Goal: Register for event/course

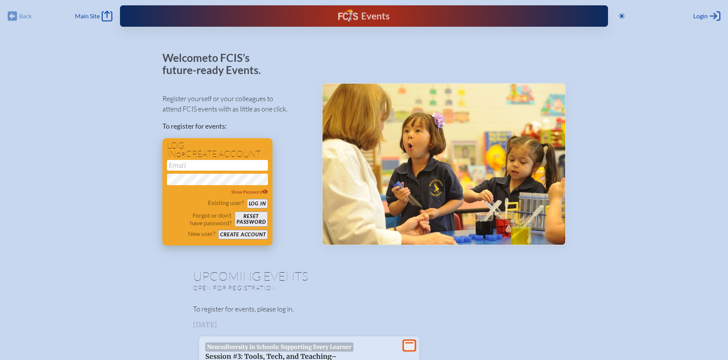
type input "[EMAIL_ADDRESS][DOMAIN_NAME]"
click at [256, 205] on button "Log in" at bounding box center [257, 204] width 21 height 10
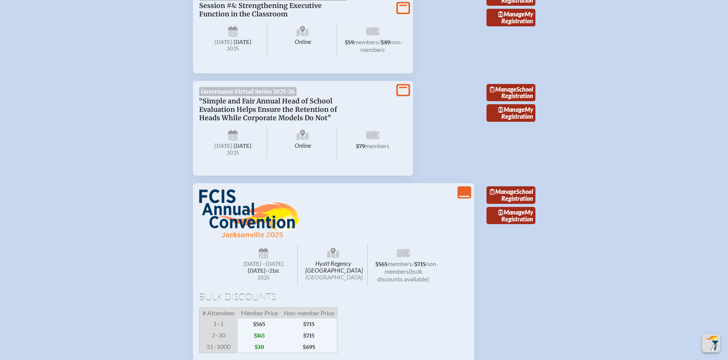
scroll to position [500, 0]
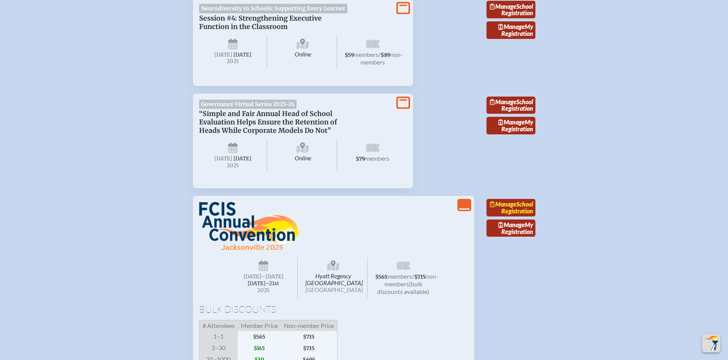
click at [518, 217] on link "Manage School Registration" at bounding box center [511, 208] width 49 height 18
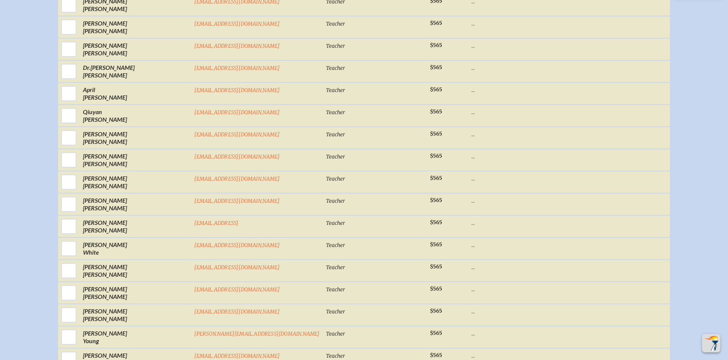
scroll to position [5361, 0]
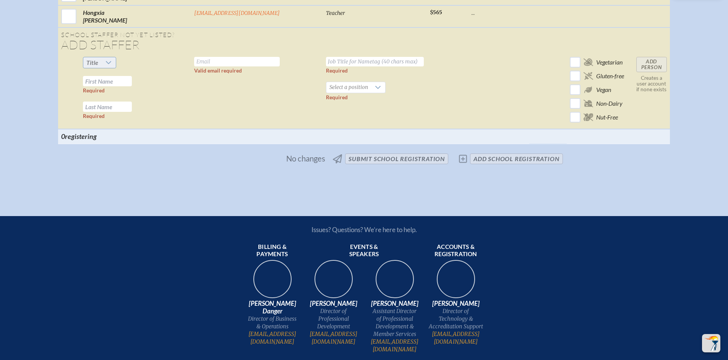
click at [112, 66] on icon at bounding box center [108, 63] width 6 height 6
click at [145, 93] on li "Mrs" at bounding box center [146, 94] width 33 height 11
click at [204, 67] on input "text" at bounding box center [237, 62] width 86 height 10
type input "[EMAIL_ADDRESS][DOMAIN_NAME]"
click at [331, 67] on input "text" at bounding box center [375, 62] width 98 height 10
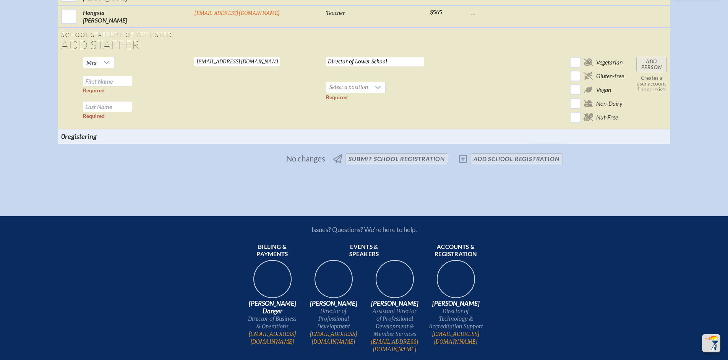
type input "Director of Lower School"
click at [132, 86] on input "text" at bounding box center [107, 81] width 49 height 10
type input "[PERSON_NAME]"
click at [132, 112] on input "text" at bounding box center [107, 107] width 49 height 10
type input "[PERSON_NAME]"
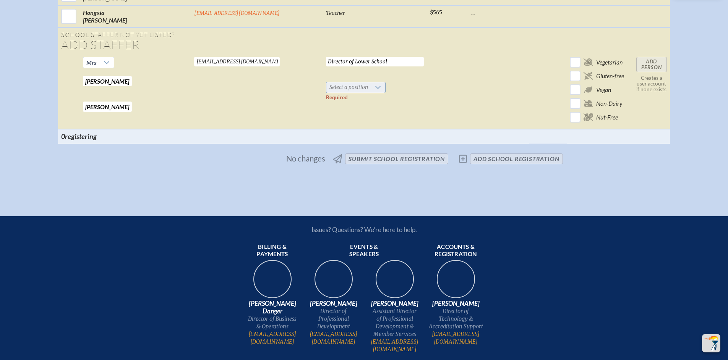
click at [326, 93] on span "Select a position" at bounding box center [348, 87] width 45 height 11
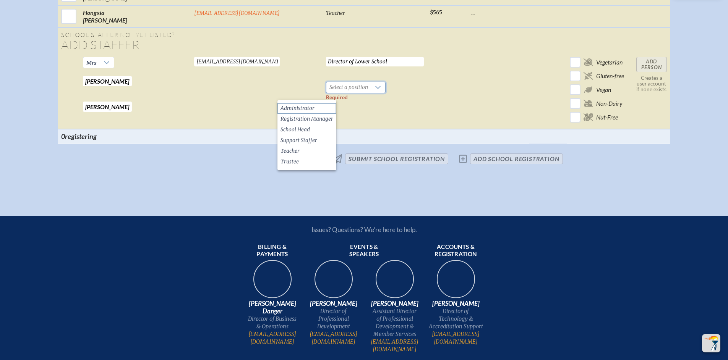
click at [317, 105] on li "Administrator" at bounding box center [306, 108] width 59 height 11
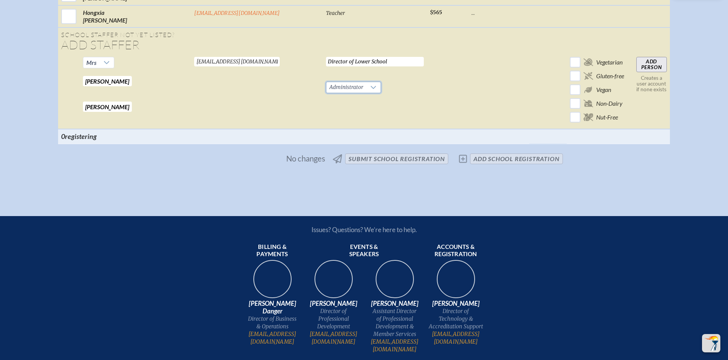
click at [636, 72] on input "Add Person" at bounding box center [651, 64] width 31 height 15
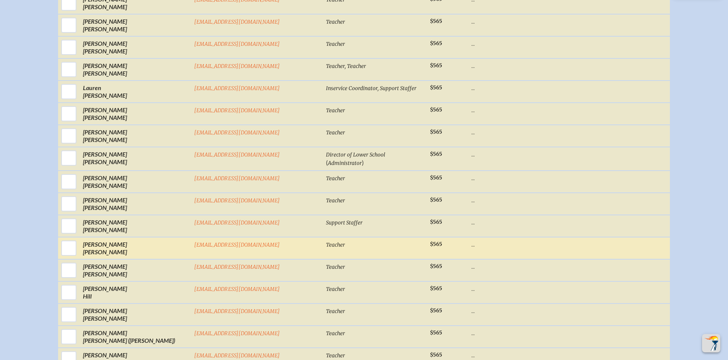
scroll to position [2194, 0]
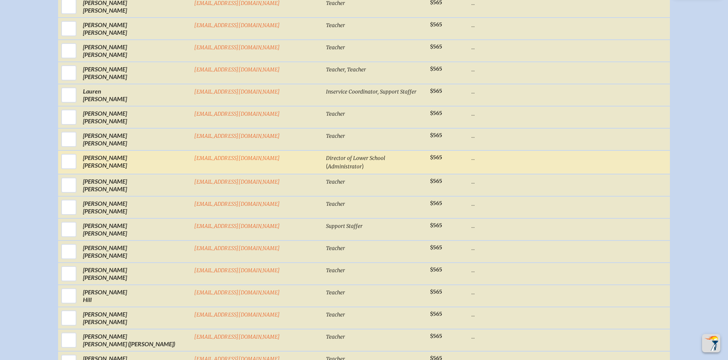
drag, startPoint x: 114, startPoint y: 167, endPoint x: 129, endPoint y: 170, distance: 15.2
click at [78, 167] on input "checkbox" at bounding box center [68, 161] width 19 height 19
checkbox input "true"
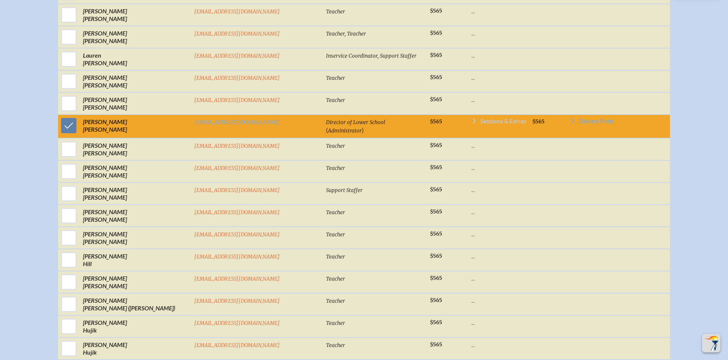
scroll to position [2233, 0]
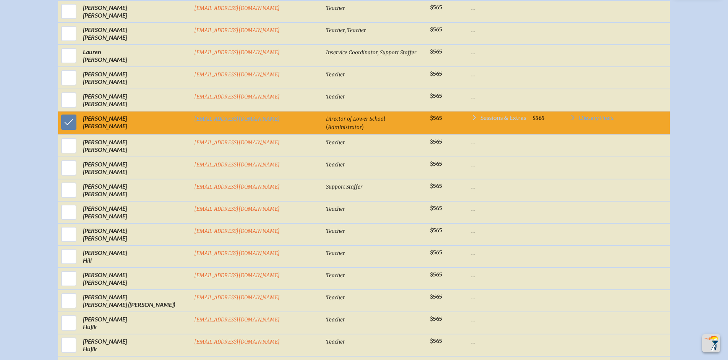
click at [480, 121] on span "Sessions & Extras" at bounding box center [503, 118] width 46 height 6
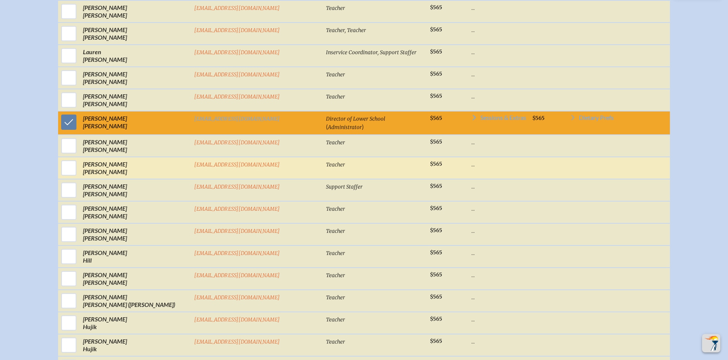
scroll to position [2241, 0]
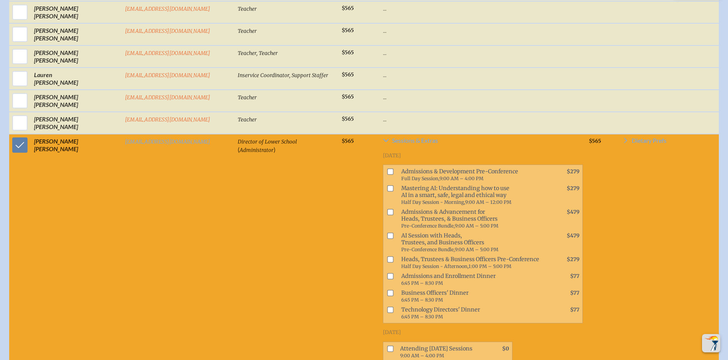
click at [387, 186] on input "checkbox" at bounding box center [390, 189] width 6 height 6
checkbox input "true"
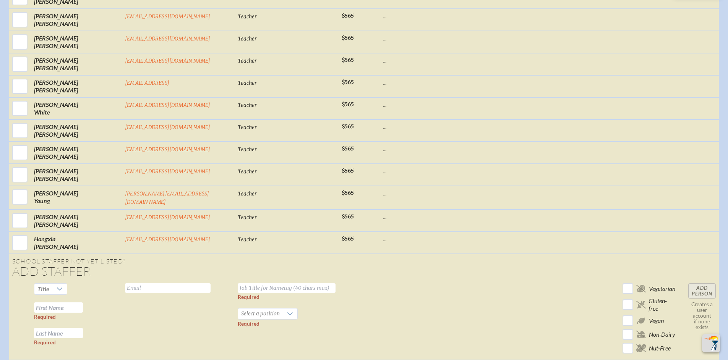
scroll to position [5740, 0]
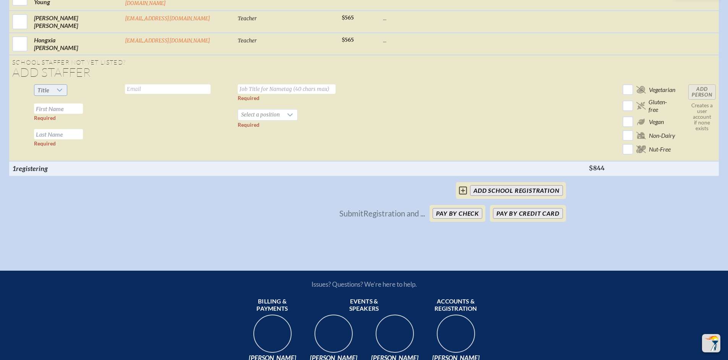
click at [52, 85] on div at bounding box center [59, 90] width 15 height 11
click at [52, 45] on li "Mr" at bounding box center [48, 48] width 33 height 11
click at [125, 84] on input "text" at bounding box center [168, 89] width 86 height 10
type input "[EMAIL_ADDRESS][DOMAIN_NAME]"
click at [238, 84] on input "text" at bounding box center [287, 89] width 98 height 10
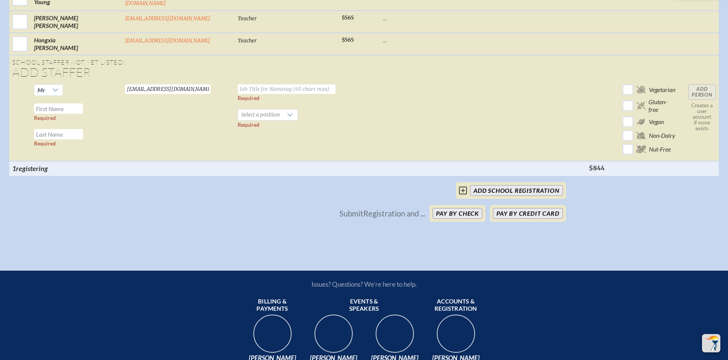
click at [238, 84] on input "text" at bounding box center [287, 89] width 98 height 10
type input "Chief Financial Officer"
click at [54, 104] on input "text" at bounding box center [58, 109] width 49 height 10
type input "[PERSON_NAME]"
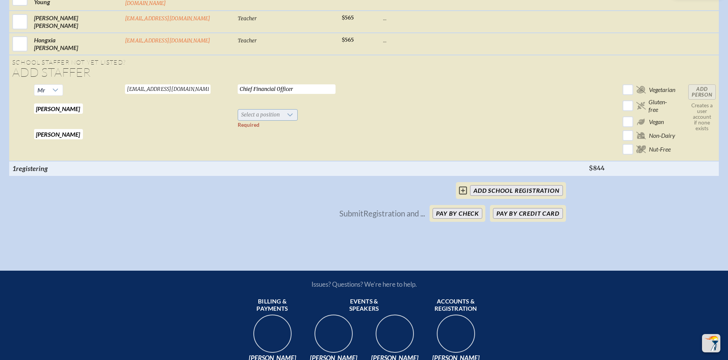
click at [238, 110] on span "Select a position" at bounding box center [260, 115] width 45 height 11
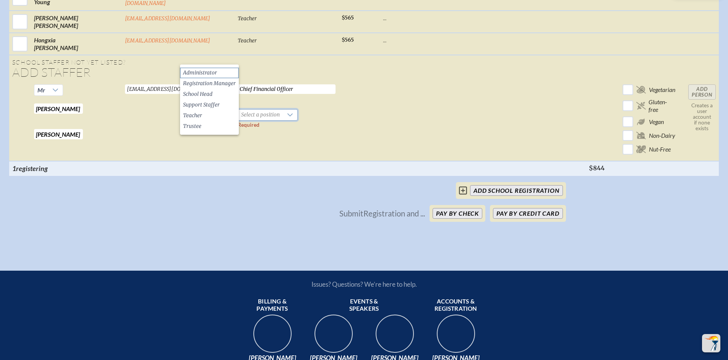
click at [232, 73] on li "Administrator" at bounding box center [209, 73] width 59 height 11
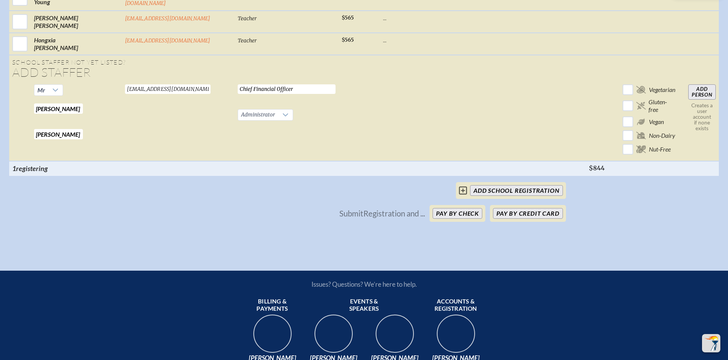
click at [704, 84] on input "Add Person" at bounding box center [702, 91] width 28 height 15
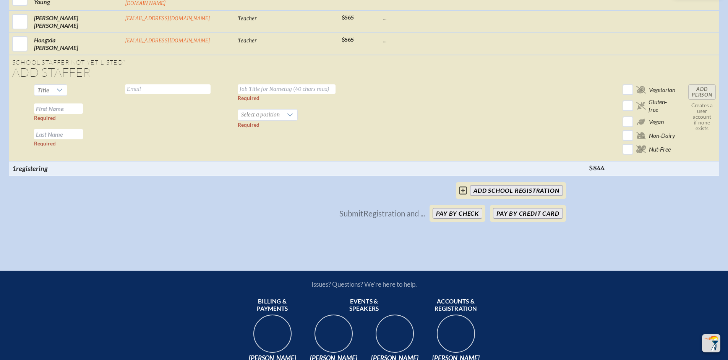
checkbox input "false"
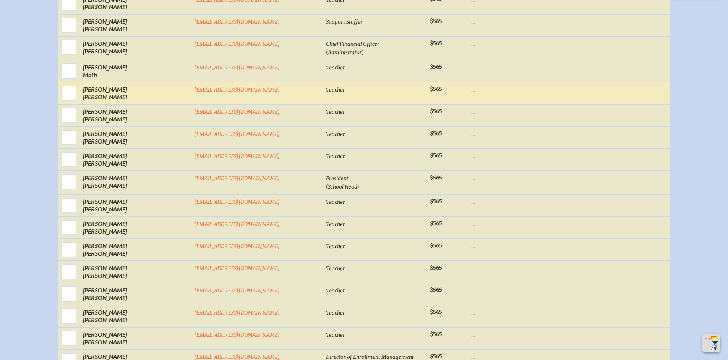
scroll to position [3051, 0]
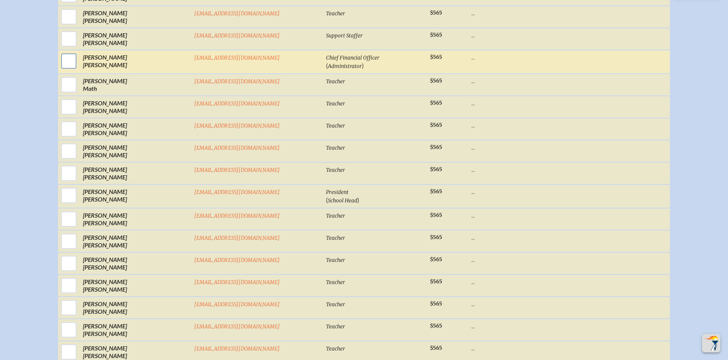
click at [78, 65] on input "checkbox" at bounding box center [68, 61] width 19 height 19
checkbox input "true"
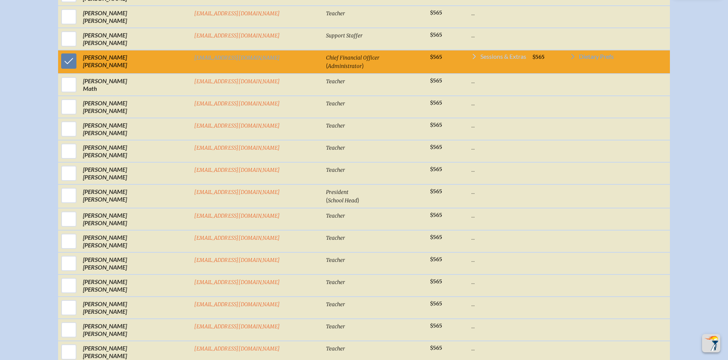
click at [480, 60] on span "Sessions & Extras" at bounding box center [503, 57] width 46 height 6
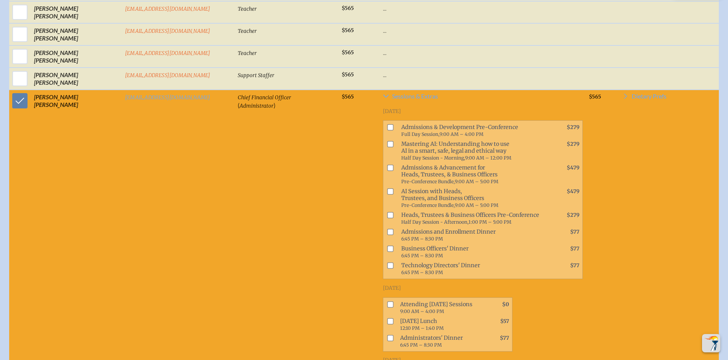
scroll to position [3059, 0]
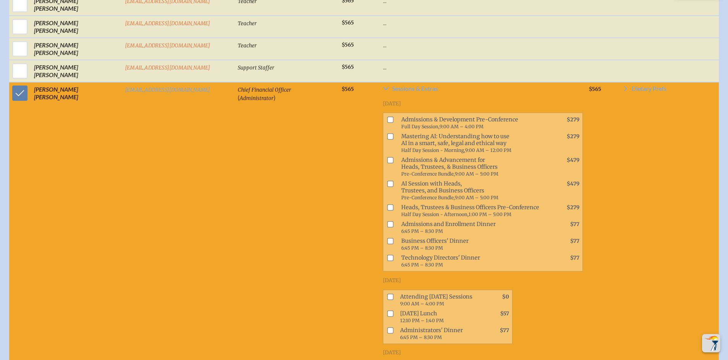
click at [387, 294] on input "checkbox" at bounding box center [390, 297] width 6 height 6
checkbox input "true"
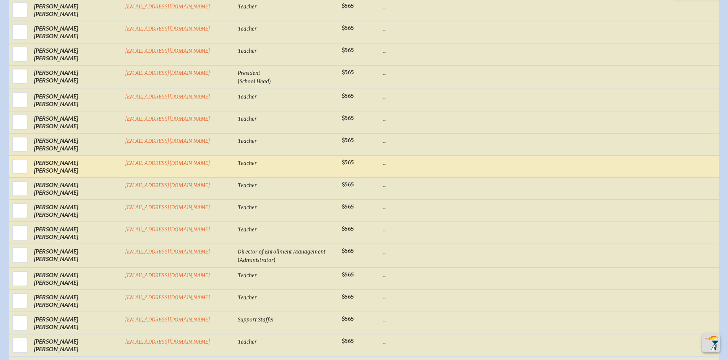
scroll to position [3533, 0]
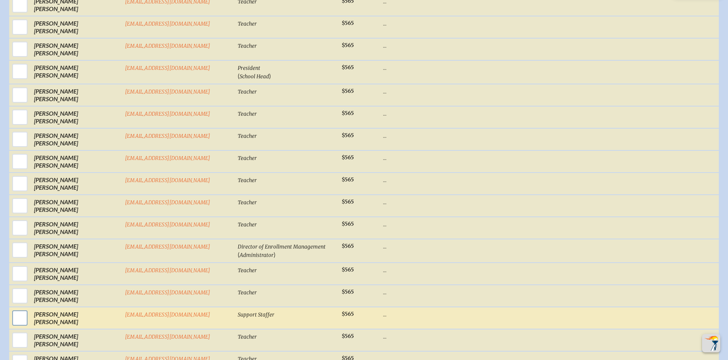
click at [19, 309] on input "checkbox" at bounding box center [19, 318] width 19 height 19
checkbox input "true"
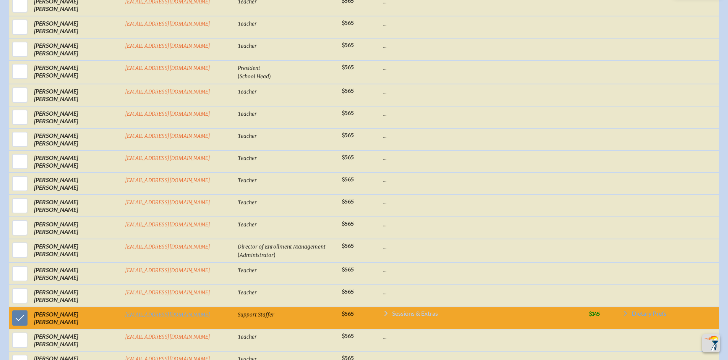
click at [392, 311] on span "Sessions & Extras" at bounding box center [415, 314] width 46 height 6
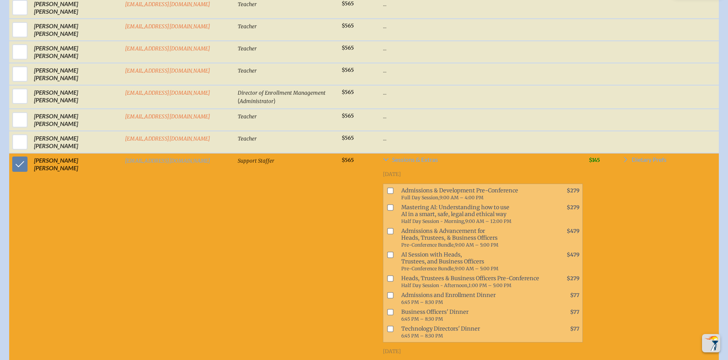
scroll to position [3696, 0]
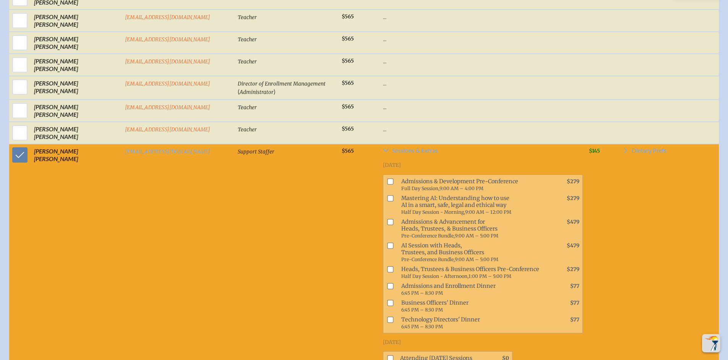
click at [387, 356] on input "checkbox" at bounding box center [390, 359] width 6 height 6
checkbox input "true"
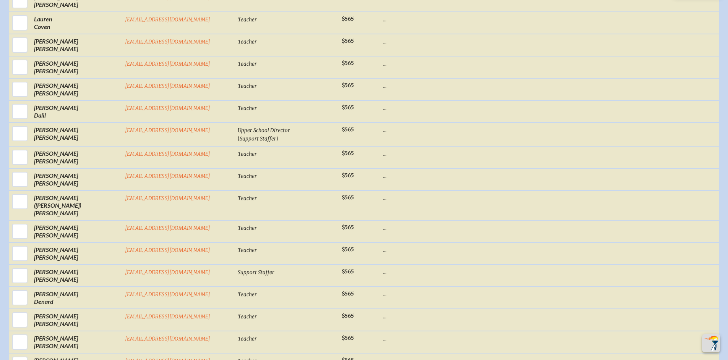
scroll to position [1183, 0]
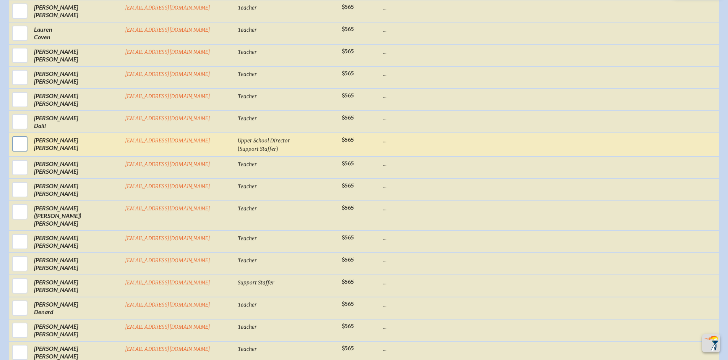
click at [19, 142] on input "checkbox" at bounding box center [19, 144] width 19 height 19
checkbox input "true"
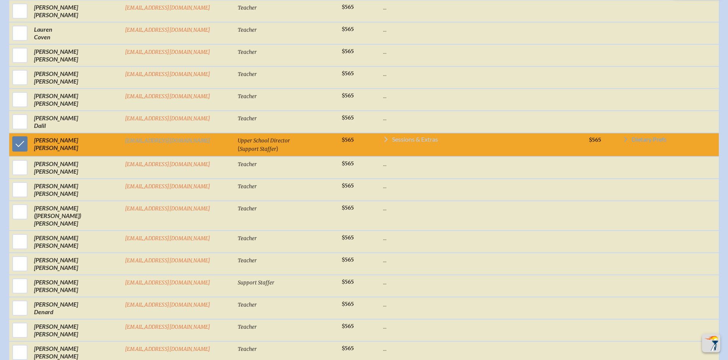
click at [392, 138] on span "Sessions & Extras" at bounding box center [415, 139] width 46 height 6
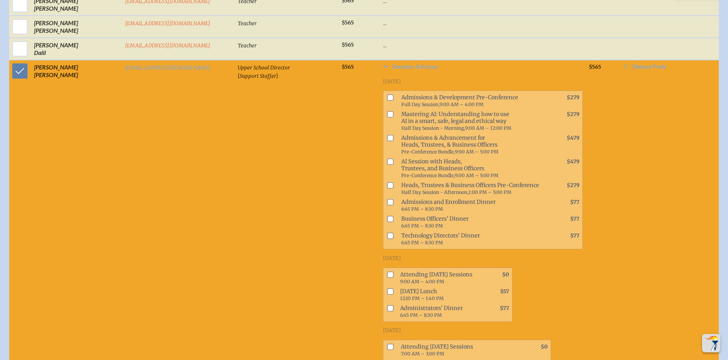
scroll to position [1257, 0]
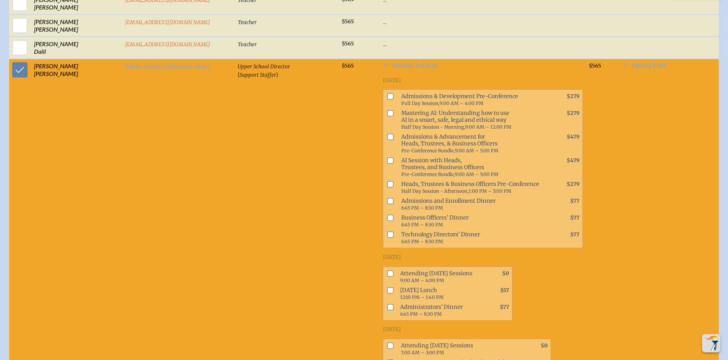
click at [387, 271] on input "checkbox" at bounding box center [390, 274] width 6 height 6
checkbox input "true"
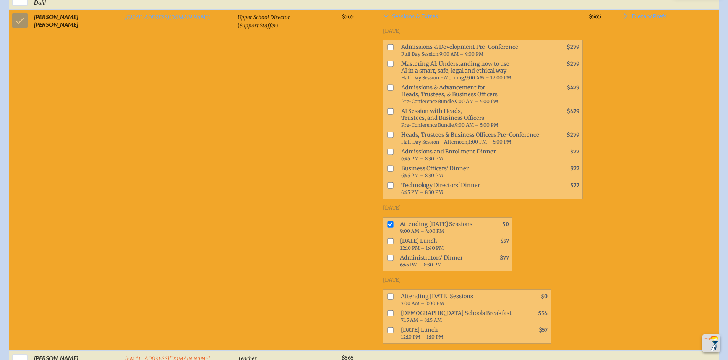
scroll to position [1308, 0]
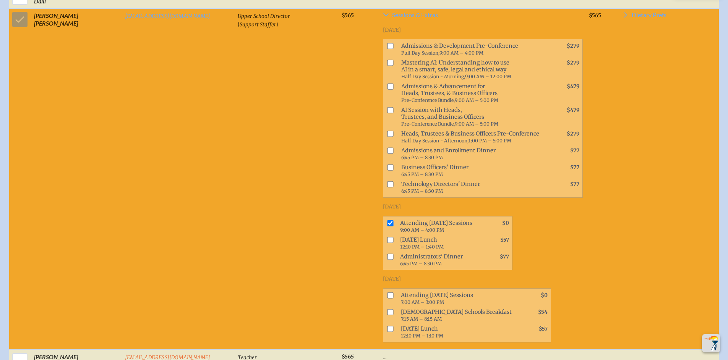
click at [387, 292] on input "checkbox" at bounding box center [390, 295] width 6 height 6
checkbox input "true"
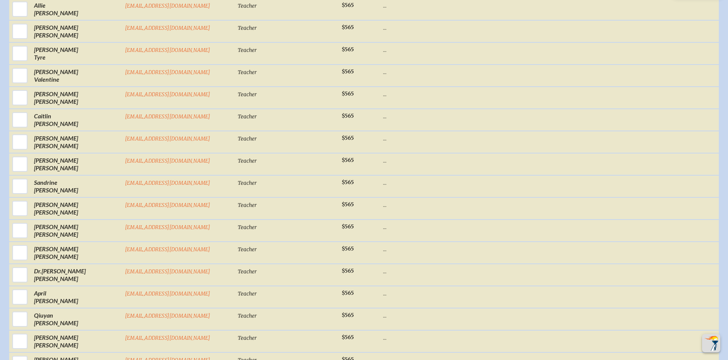
scroll to position [6113, 0]
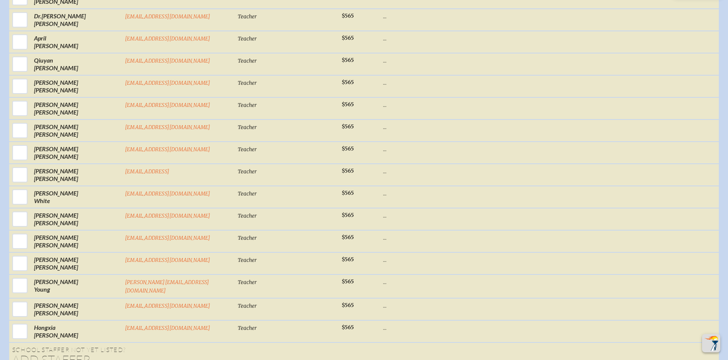
click at [54, 305] on li "Mr" at bounding box center [48, 308] width 33 height 11
type input "[EMAIL_ADDRESS][DOMAIN_NAME]"
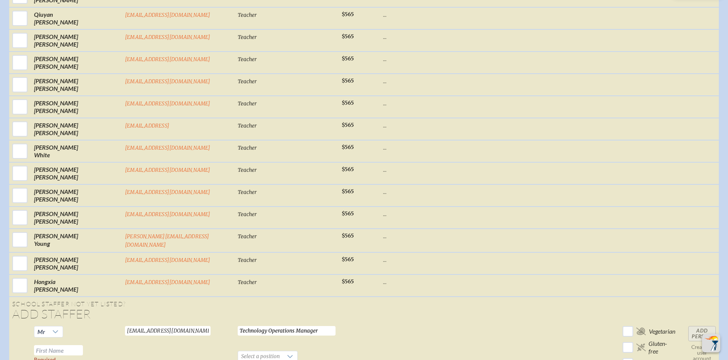
scroll to position [6167, 0]
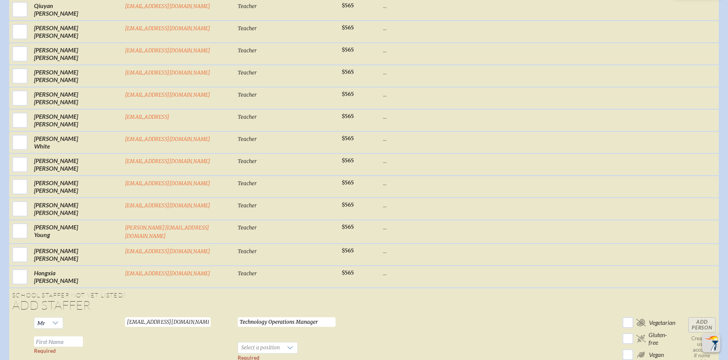
type input "Technology Operations Manager"
click at [54, 337] on input "text" at bounding box center [58, 342] width 49 height 10
type input "[PERSON_NAME]"
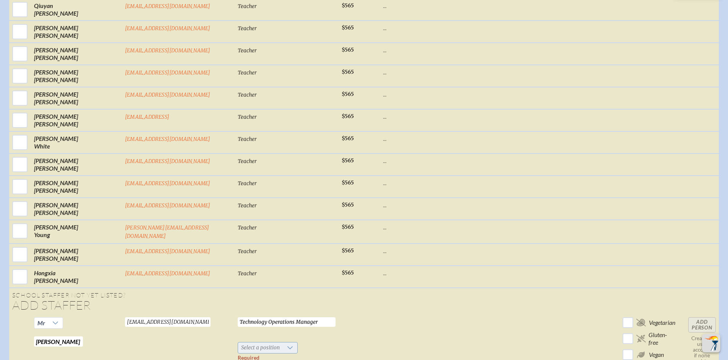
click at [238, 343] on span "Select a position" at bounding box center [260, 348] width 45 height 11
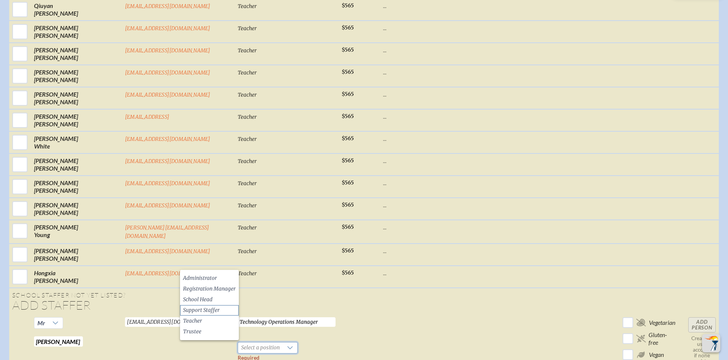
click at [223, 312] on li "Support Staffer" at bounding box center [209, 310] width 59 height 11
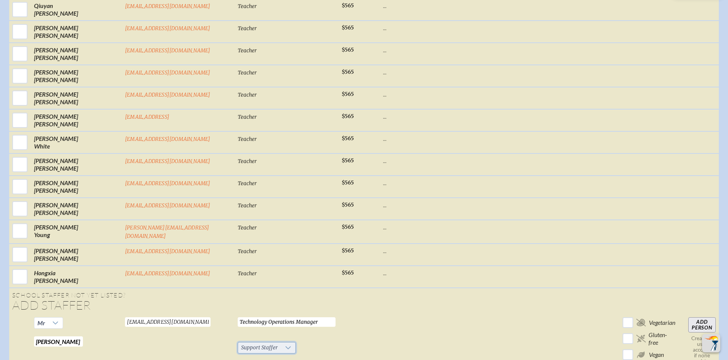
click at [238, 343] on span "Support Staffer" at bounding box center [259, 348] width 43 height 11
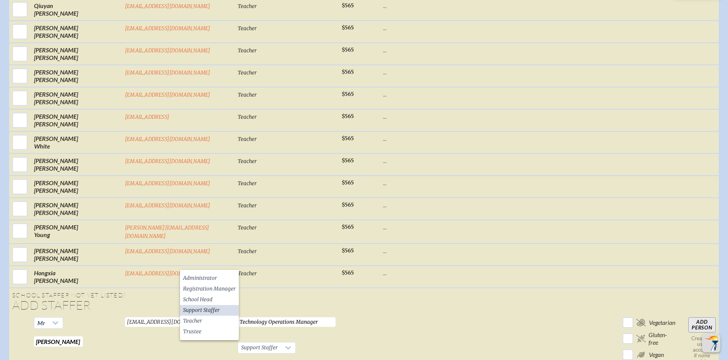
click at [339, 315] on td at bounding box center [359, 355] width 41 height 80
click at [458, 315] on td at bounding box center [483, 355] width 206 height 80
click at [706, 318] on input "Add Person" at bounding box center [702, 325] width 28 height 15
checkbox input "false"
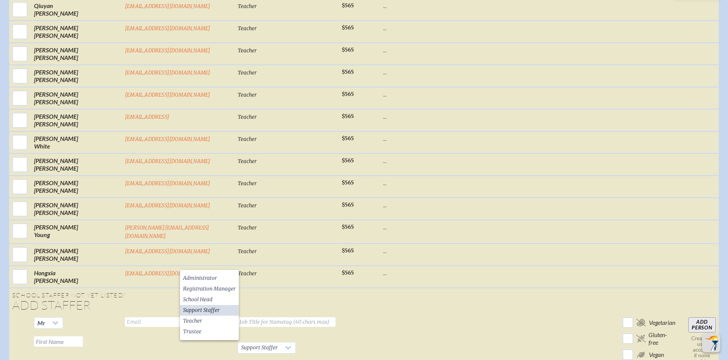
checkbox input "false"
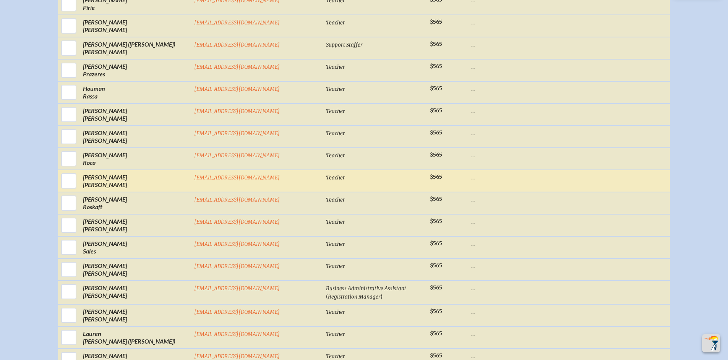
scroll to position [3767, 0]
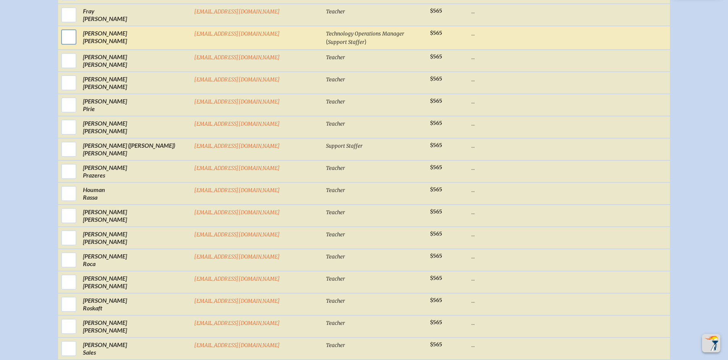
click at [78, 44] on input "checkbox" at bounding box center [68, 37] width 19 height 19
checkbox input "true"
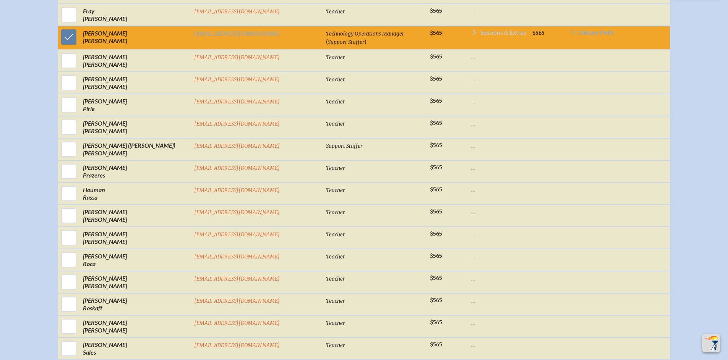
click at [480, 36] on span "Sessions & Extras" at bounding box center [503, 32] width 46 height 6
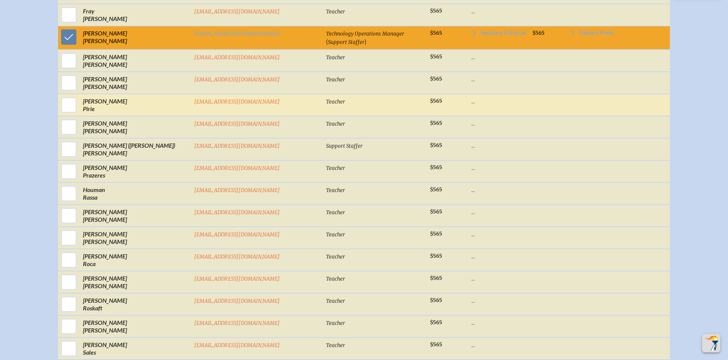
scroll to position [3774, 0]
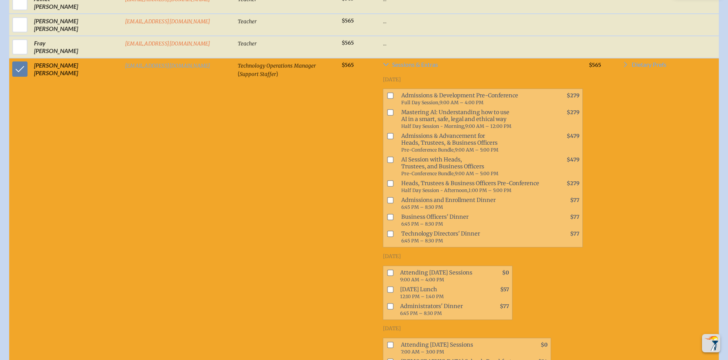
click at [387, 231] on input "checkbox" at bounding box center [390, 234] width 6 height 6
checkbox input "true"
drag, startPoint x: 334, startPoint y: 234, endPoint x: 336, endPoint y: 242, distance: 8.7
click at [387, 270] on input "checkbox" at bounding box center [390, 273] width 6 height 6
checkbox input "true"
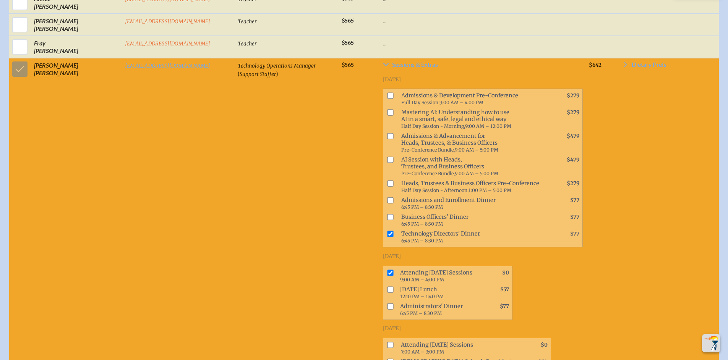
click at [387, 287] on input "checkbox" at bounding box center [390, 290] width 6 height 6
checkbox input "true"
click at [387, 342] on input "checkbox" at bounding box center [390, 345] width 6 height 6
checkbox input "true"
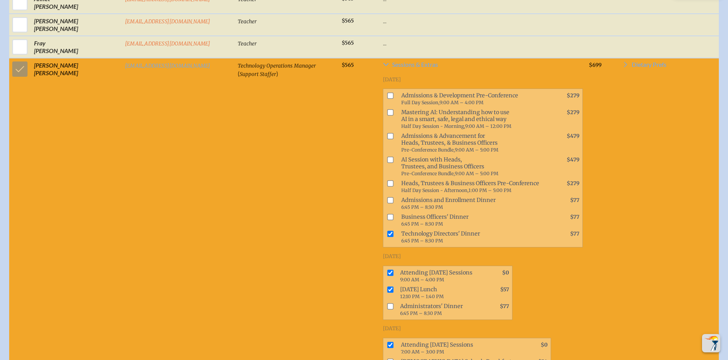
checkbox input "true"
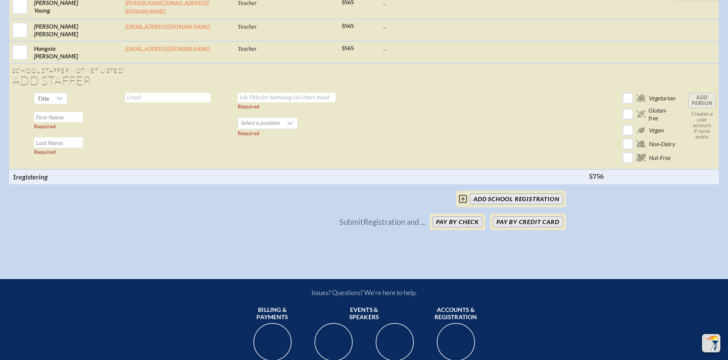
scroll to position [5681, 0]
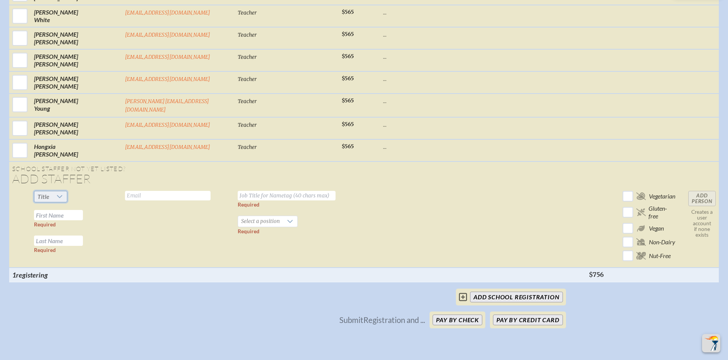
click at [47, 191] on span "Title" at bounding box center [43, 196] width 18 height 11
drag, startPoint x: 52, startPoint y: 182, endPoint x: 78, endPoint y: 167, distance: 30.5
click at [52, 182] on li "Ms." at bounding box center [48, 187] width 33 height 11
click at [125, 191] on input "text" at bounding box center [168, 196] width 86 height 10
type input "[EMAIL_ADDRESS][DOMAIN_NAME]"
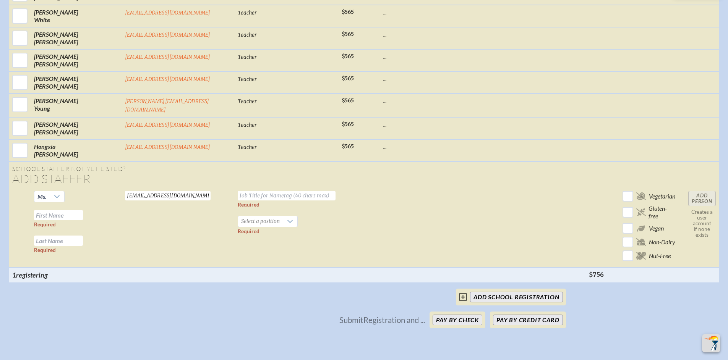
click at [238, 191] on input "text" at bounding box center [287, 196] width 98 height 10
type input "Financial Reporting Accountant"
click at [69, 210] on input "text" at bounding box center [58, 215] width 49 height 10
type input "Chelsea"
type input "[PERSON_NAME]"
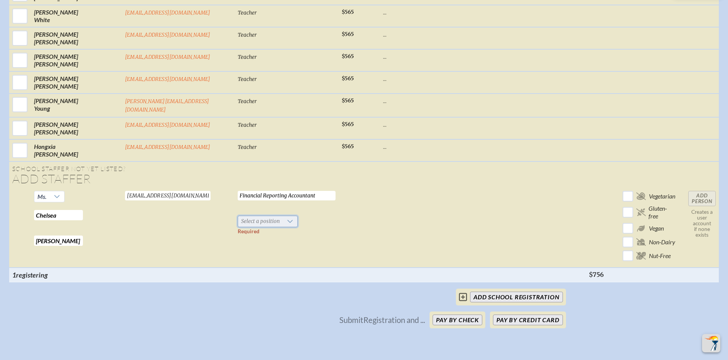
click at [238, 216] on span "Select a position" at bounding box center [260, 221] width 45 height 11
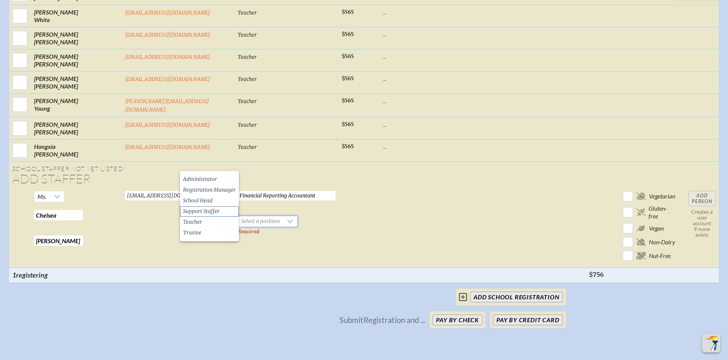
click at [220, 211] on li "Support Staffer" at bounding box center [209, 211] width 59 height 11
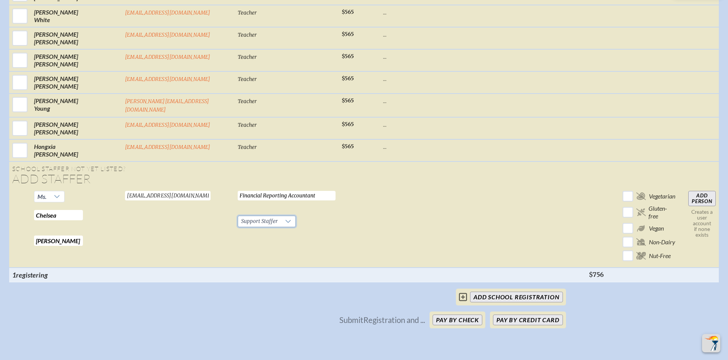
click at [706, 191] on input "Add Person" at bounding box center [702, 198] width 28 height 15
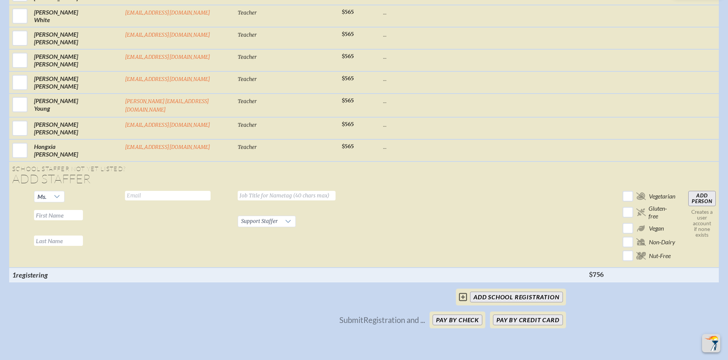
checkbox input "false"
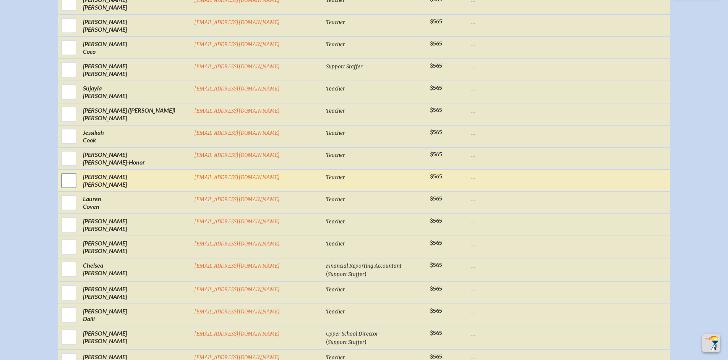
scroll to position [1008, 0]
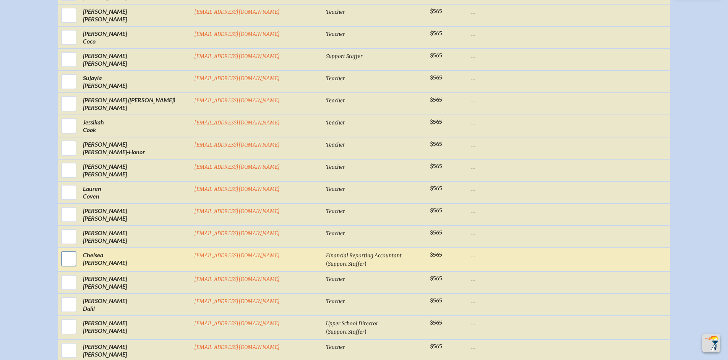
click at [78, 265] on input "checkbox" at bounding box center [68, 259] width 19 height 19
checkbox input "true"
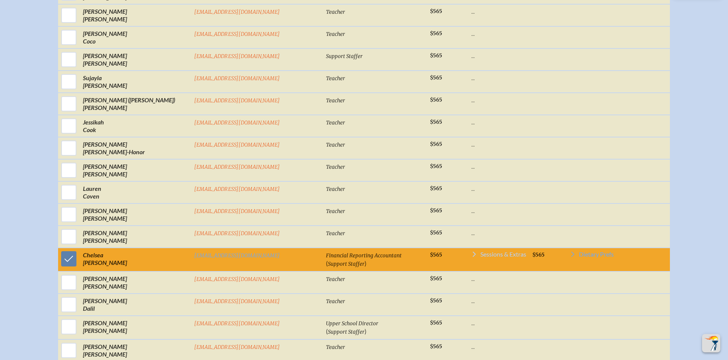
click at [480, 258] on span "Sessions & Extras" at bounding box center [503, 254] width 46 height 6
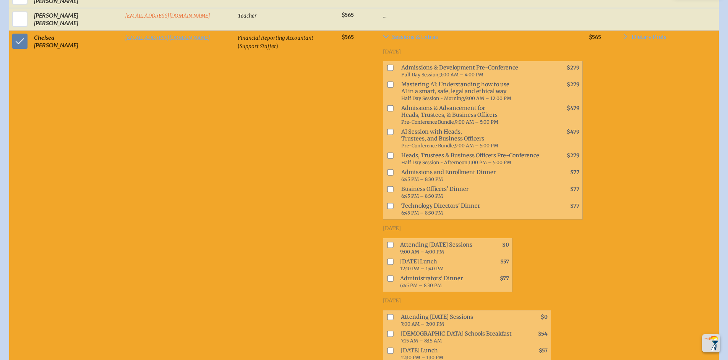
scroll to position [1246, 0]
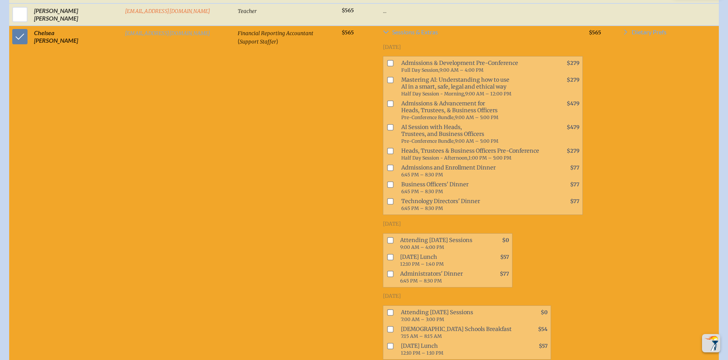
click at [387, 237] on input "checkbox" at bounding box center [390, 240] width 6 height 6
checkbox input "true"
click at [383, 252] on span at bounding box center [388, 260] width 11 height 17
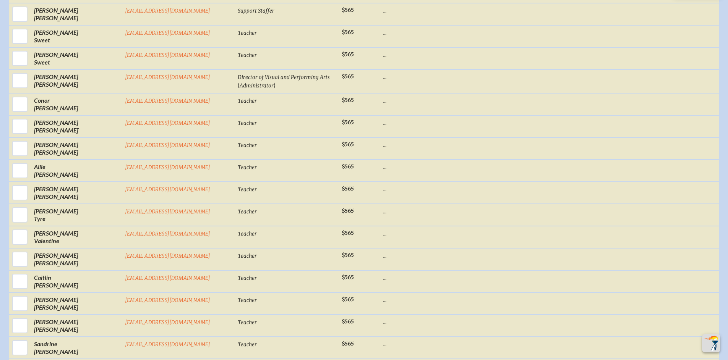
scroll to position [5513, 0]
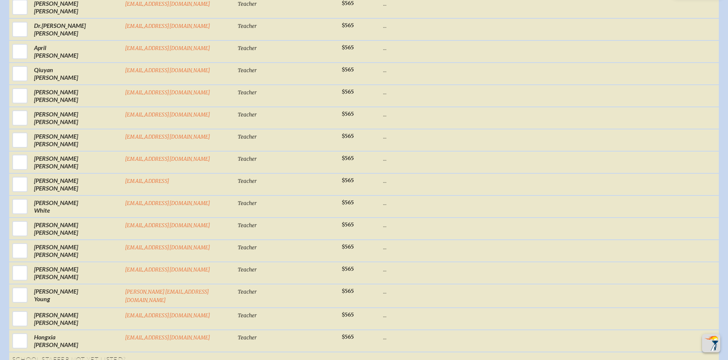
click at [48, 315] on li "Ms." at bounding box center [48, 317] width 33 height 11
type input "[EMAIL_ADDRESS][DOMAIN_NAME]"
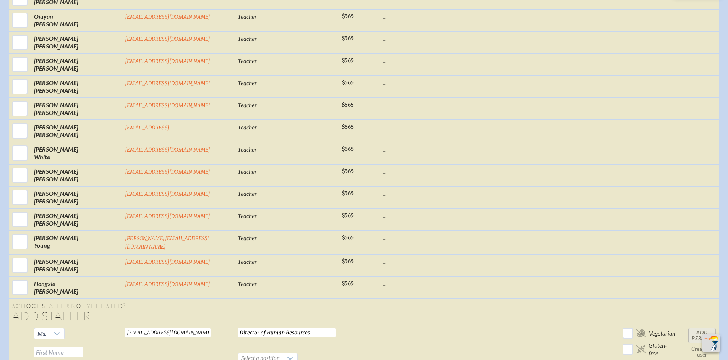
scroll to position [5672, 0]
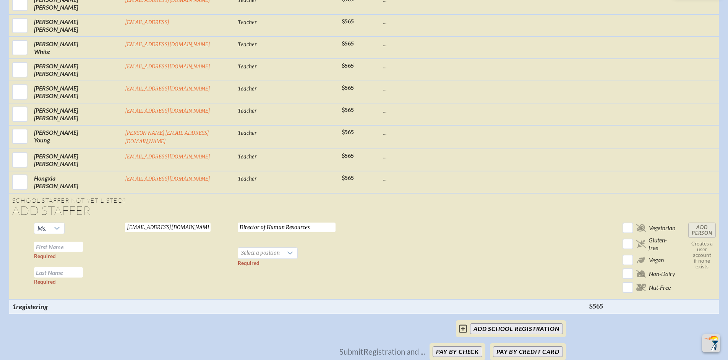
type input "Director of Human Resources"
click at [63, 242] on input "text" at bounding box center [58, 247] width 49 height 10
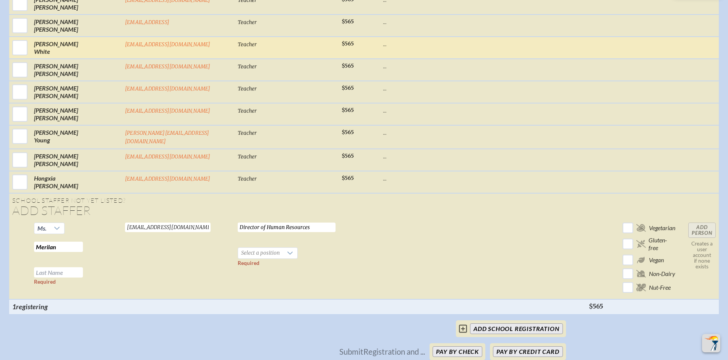
type input "Merilan"
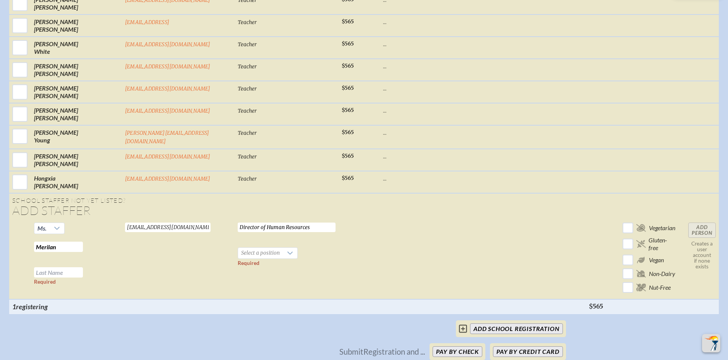
click at [40, 222] on td "[PERSON_NAME] Required Required" at bounding box center [76, 260] width 91 height 80
click at [46, 268] on input "text" at bounding box center [58, 273] width 49 height 10
type input "/"
type input "Zarsadias"
click at [238, 248] on span "Select a position" at bounding box center [260, 253] width 45 height 11
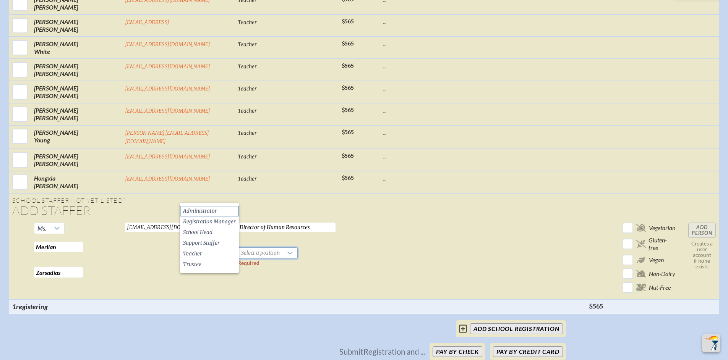
click at [224, 210] on li "Administrator" at bounding box center [209, 211] width 59 height 11
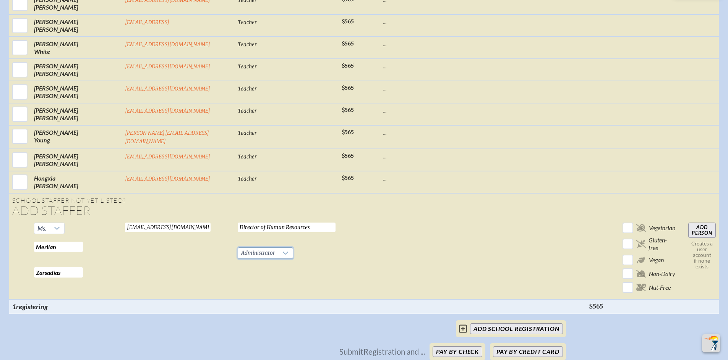
click at [709, 223] on input "Add Person" at bounding box center [702, 230] width 28 height 15
checkbox input "false"
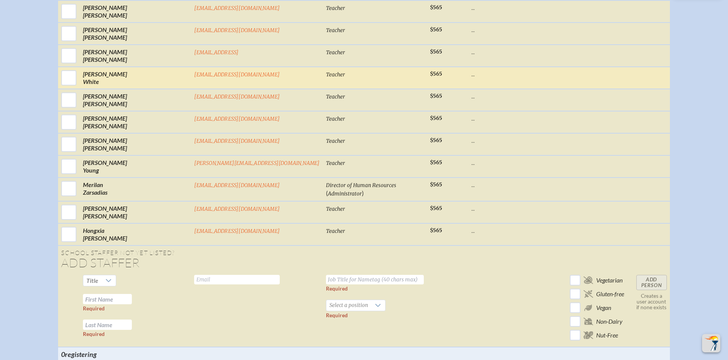
scroll to position [5221, 0]
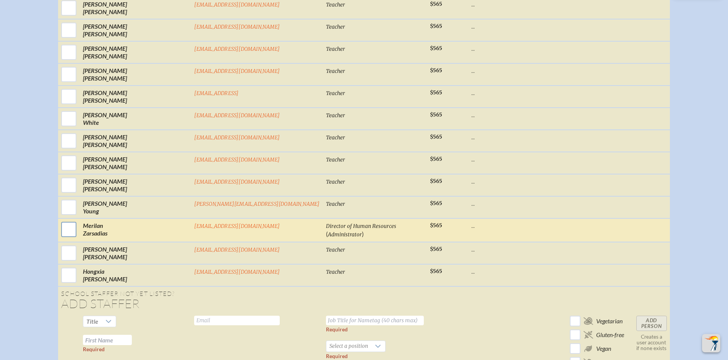
click at [78, 234] on input "checkbox" at bounding box center [68, 229] width 19 height 19
checkbox input "true"
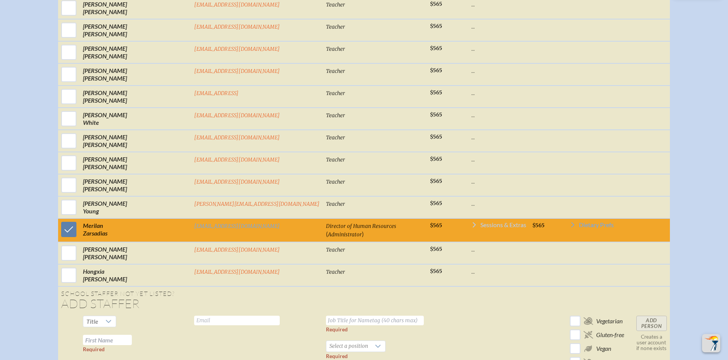
click at [480, 228] on span "Sessions & Extras" at bounding box center [503, 225] width 46 height 6
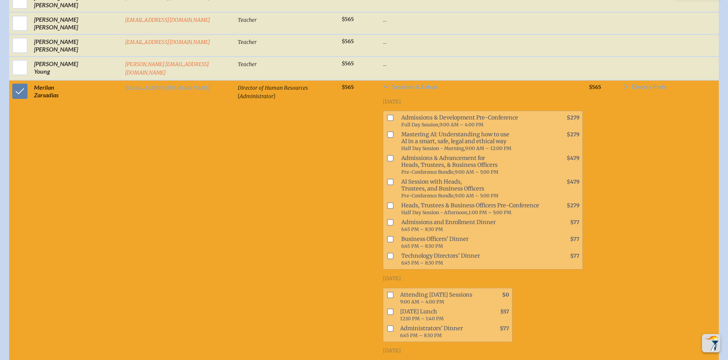
scroll to position [5434, 0]
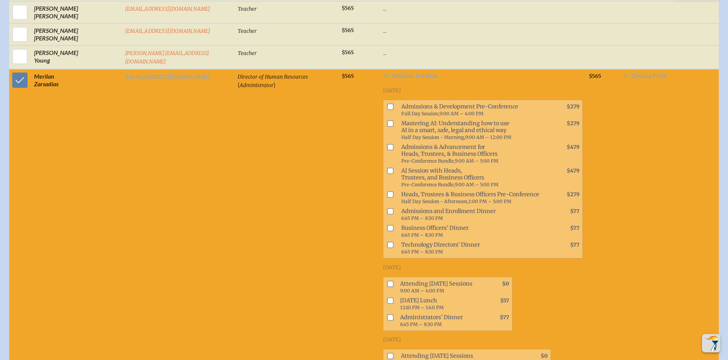
click at [387, 281] on input "checkbox" at bounding box center [390, 284] width 6 height 6
checkbox input "true"
drag, startPoint x: 331, startPoint y: 300, endPoint x: 384, endPoint y: 307, distance: 53.2
click at [387, 353] on input "checkbox" at bounding box center [390, 356] width 6 height 6
checkbox input "true"
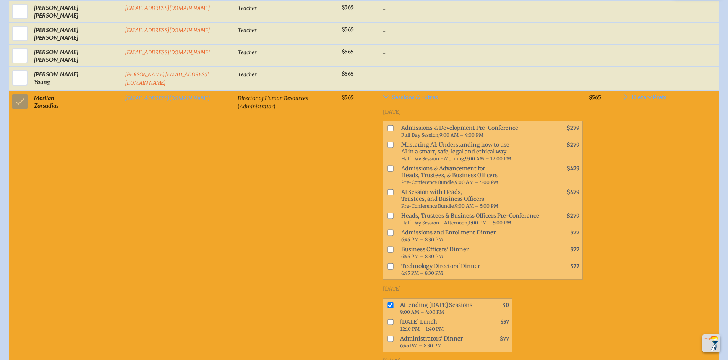
scroll to position [5778, 0]
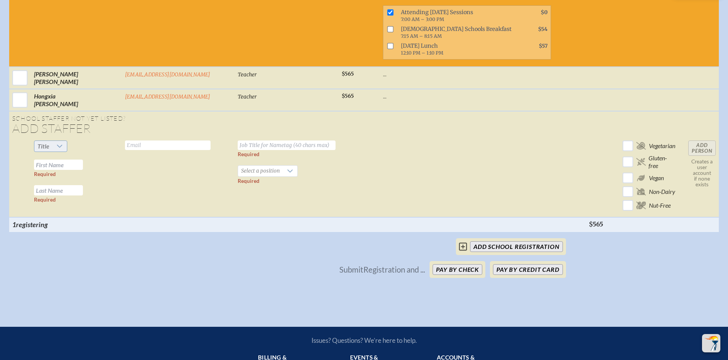
click at [46, 143] on span "Title" at bounding box center [43, 146] width 12 height 7
click at [50, 114] on li "Mrs" at bounding box center [48, 115] width 33 height 11
click at [125, 141] on input "text" at bounding box center [168, 146] width 86 height 10
type input "[EMAIL_ADDRESS][DOMAIN_NAME]"
click at [238, 141] on input "text" at bounding box center [287, 146] width 98 height 10
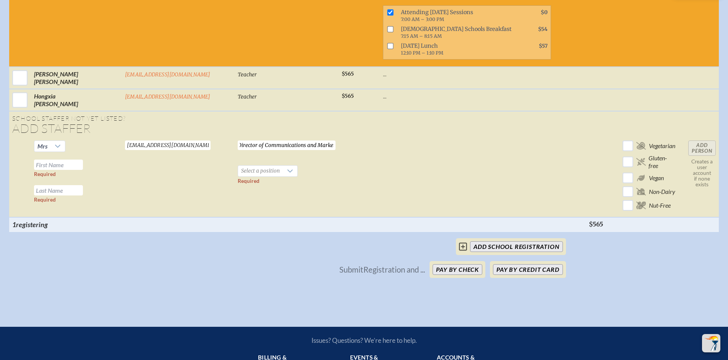
scroll to position [0, 8]
type input "Director of Communications and Marketing"
click at [75, 160] on input "text" at bounding box center [58, 165] width 49 height 10
type input "[PERSON_NAME]"
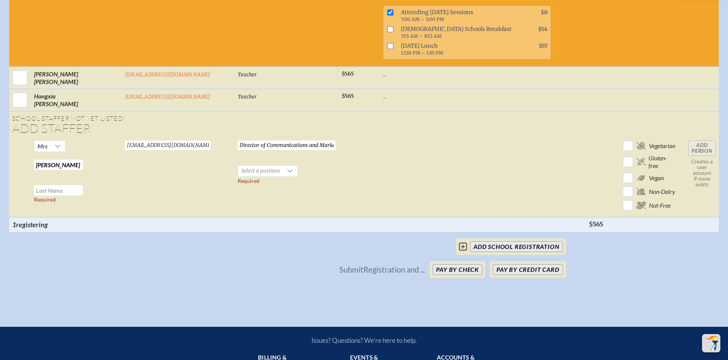
click at [72, 185] on input "text" at bounding box center [58, 190] width 49 height 10
type input "J"
type input "[PERSON_NAME]"
click at [238, 166] on span "Select a position" at bounding box center [260, 171] width 45 height 11
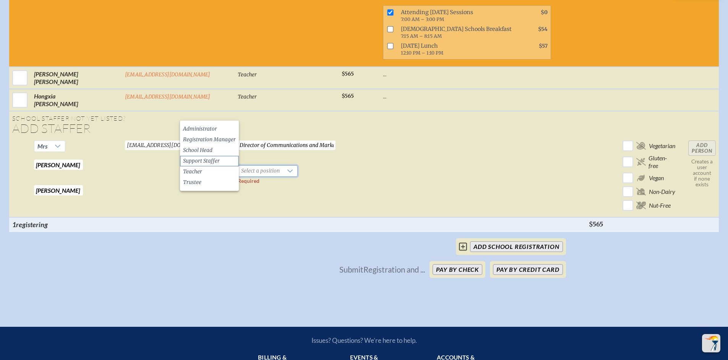
click at [219, 159] on li "Support Staffer" at bounding box center [209, 161] width 59 height 11
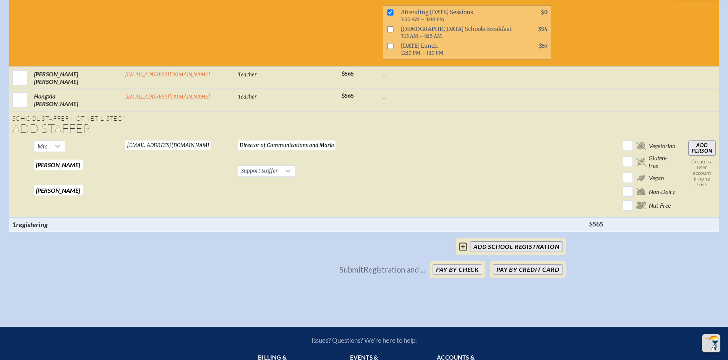
click at [708, 141] on input "Add Person" at bounding box center [702, 148] width 28 height 15
checkbox input "false"
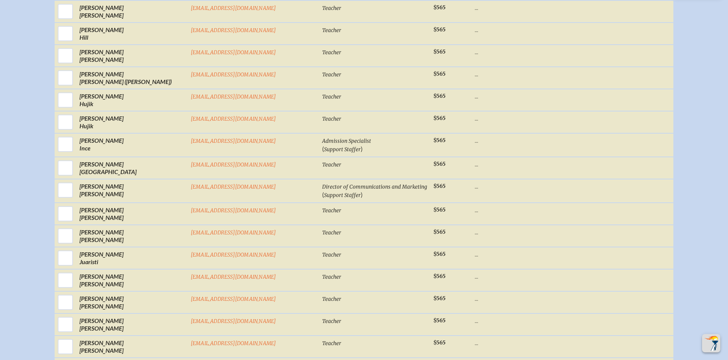
scroll to position [2449, 0]
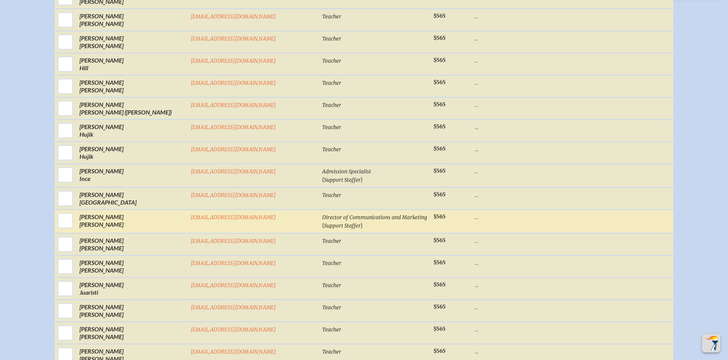
drag, startPoint x: 113, startPoint y: 224, endPoint x: 351, endPoint y: 222, distance: 237.7
click at [75, 224] on input "checkbox" at bounding box center [65, 220] width 19 height 19
checkbox input "true"
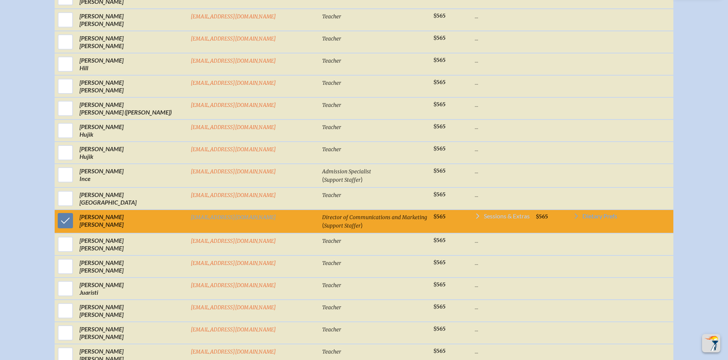
click at [484, 219] on span "Sessions & Extras" at bounding box center [507, 216] width 46 height 6
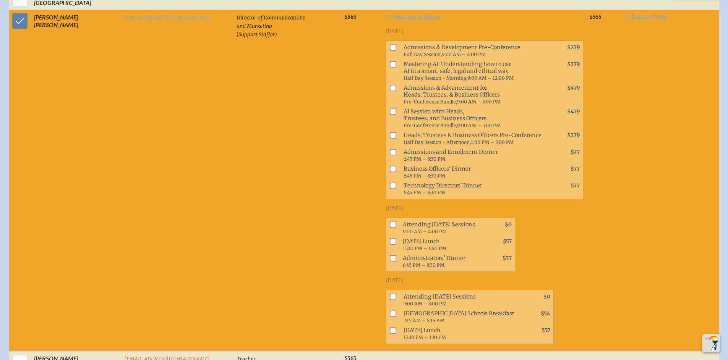
scroll to position [2689, 0]
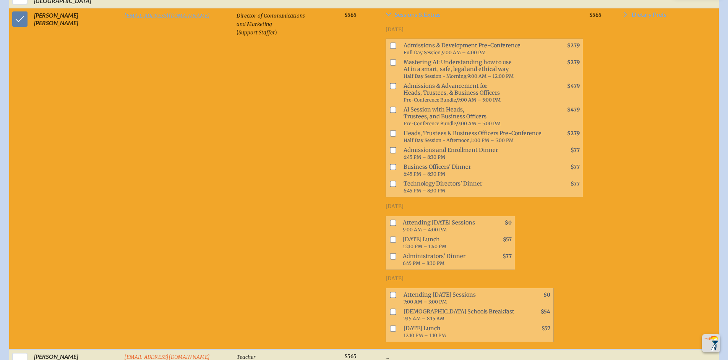
click at [390, 220] on input "checkbox" at bounding box center [393, 223] width 6 height 6
checkbox input "true"
click at [390, 237] on input "checkbox" at bounding box center [393, 240] width 6 height 6
checkbox input "true"
click at [390, 292] on input "checkbox" at bounding box center [393, 295] width 6 height 6
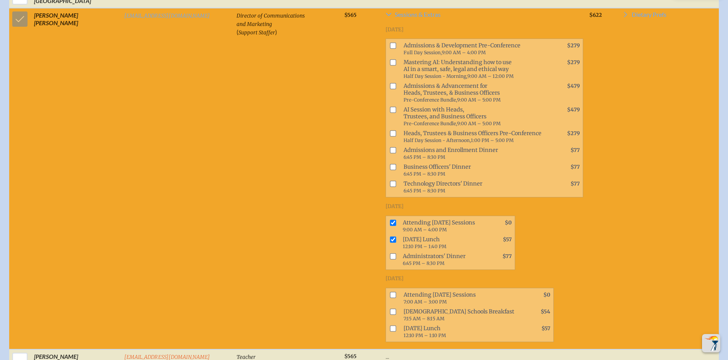
checkbox input "true"
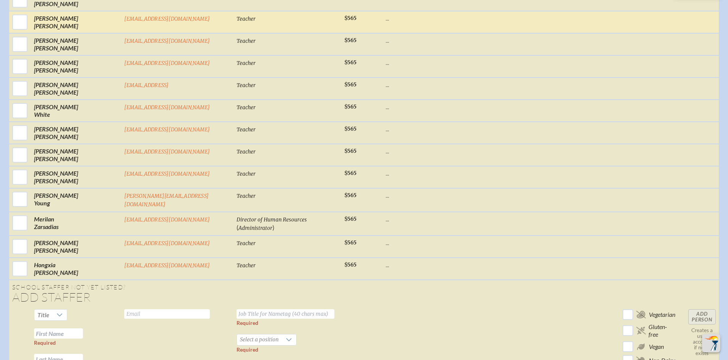
scroll to position [5634, 0]
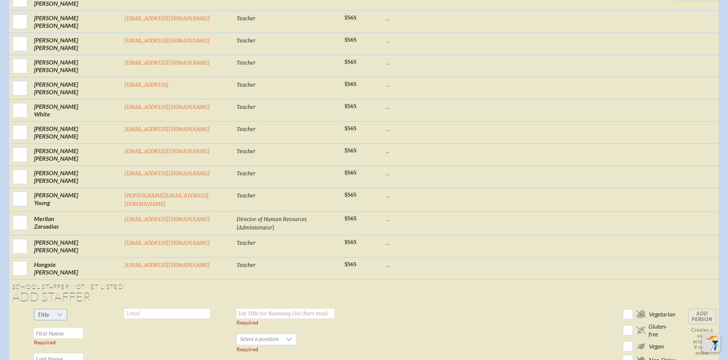
click at [57, 312] on icon at bounding box center [60, 315] width 6 height 6
click at [48, 271] on li "Mr" at bounding box center [48, 273] width 33 height 11
click at [124, 309] on input "text" at bounding box center [167, 314] width 86 height 10
type input "[EMAIL_ADDRESS][DOMAIN_NAME]"
click at [242, 309] on input "text" at bounding box center [286, 314] width 98 height 10
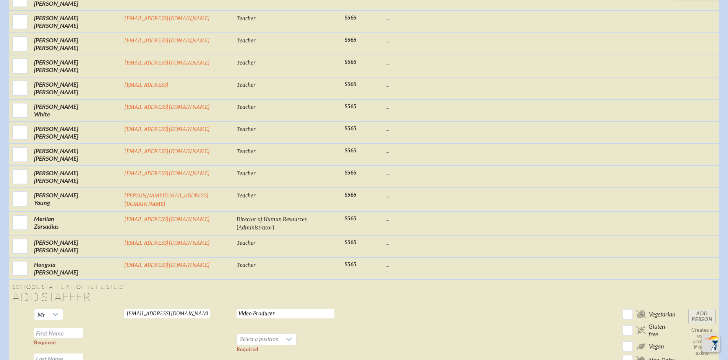
type input "Video Producer"
click at [69, 328] on input "text" at bounding box center [58, 333] width 49 height 10
type input "V"
type input "[PERSON_NAME]"
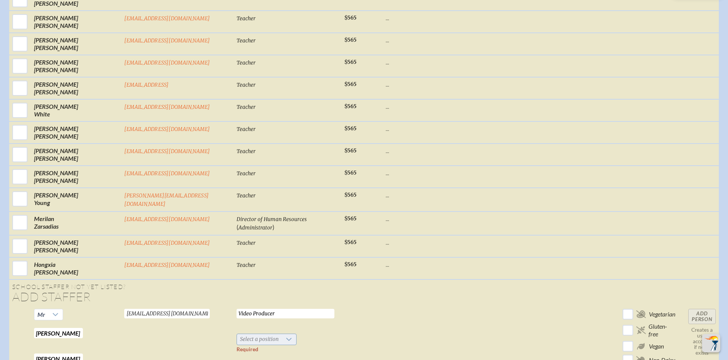
click at [237, 334] on span "Select a position" at bounding box center [259, 339] width 45 height 11
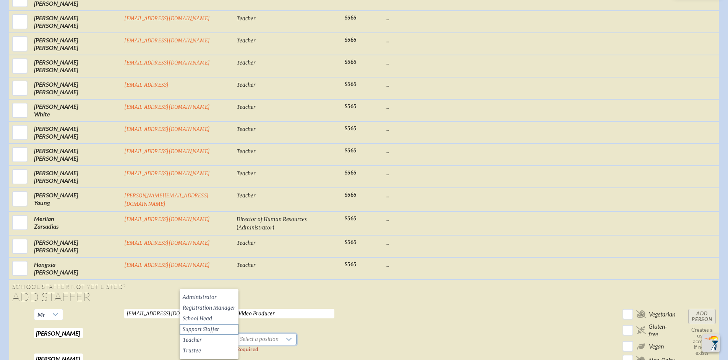
click at [215, 329] on span "Support Staffer" at bounding box center [201, 330] width 37 height 8
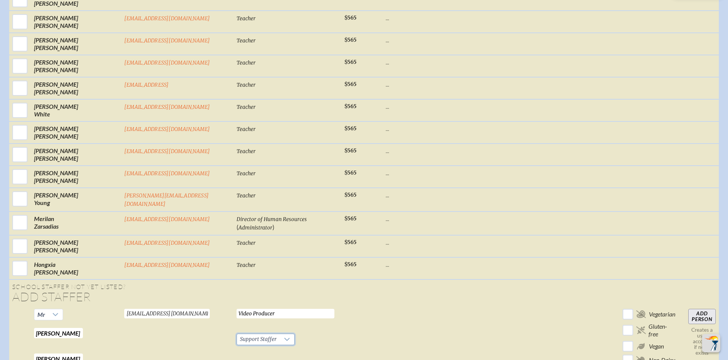
click at [705, 309] on input "Add Person" at bounding box center [702, 316] width 28 height 15
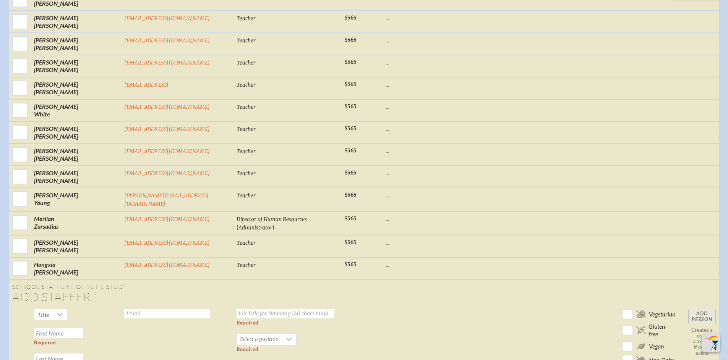
checkbox input "false"
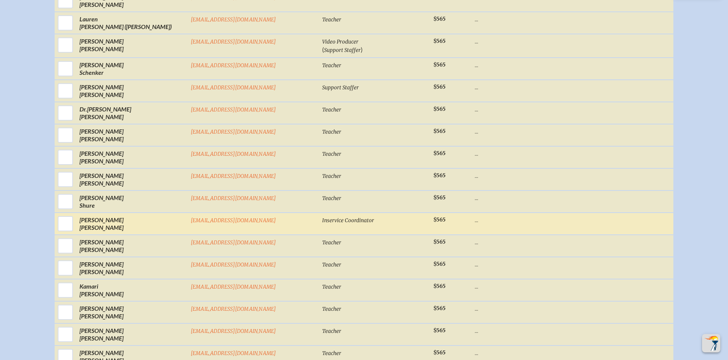
scroll to position [4219, 0]
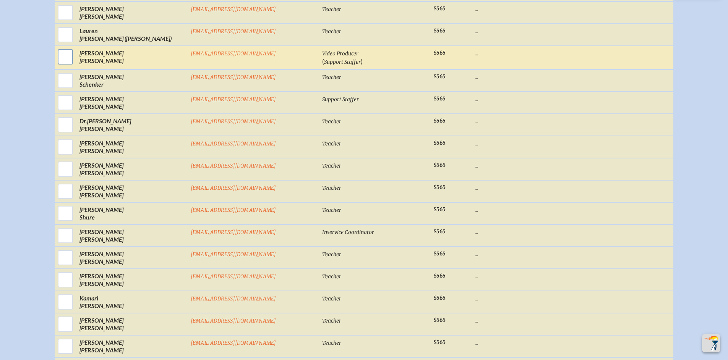
click at [75, 62] on input "checkbox" at bounding box center [65, 56] width 19 height 19
checkbox input "true"
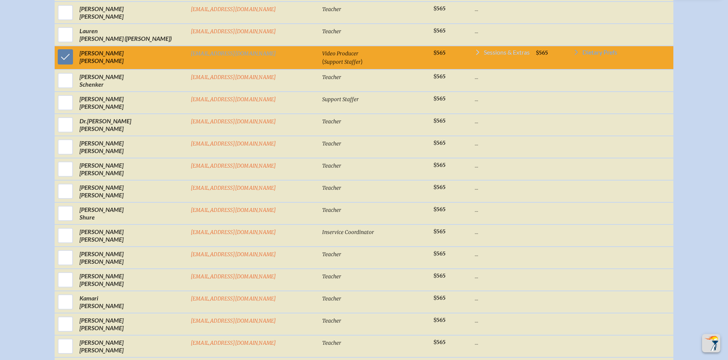
click at [484, 55] on span "Sessions & Extras" at bounding box center [507, 52] width 46 height 6
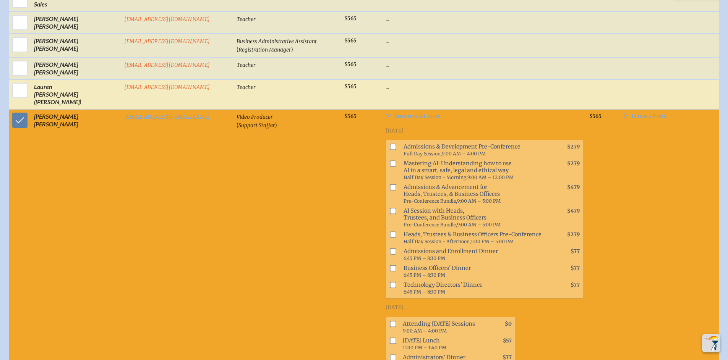
scroll to position [4235, 0]
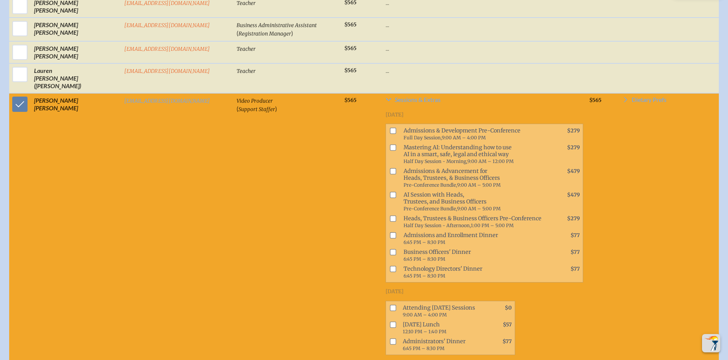
click at [390, 305] on input "checkbox" at bounding box center [393, 308] width 6 height 6
checkbox input "true"
click at [390, 322] on input "checkbox" at bounding box center [393, 325] width 6 height 6
checkbox input "true"
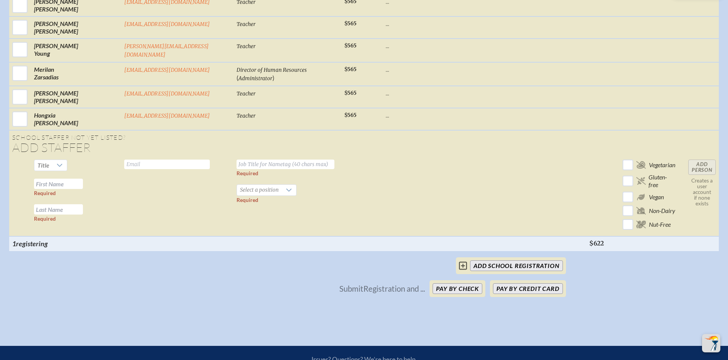
scroll to position [5821, 0]
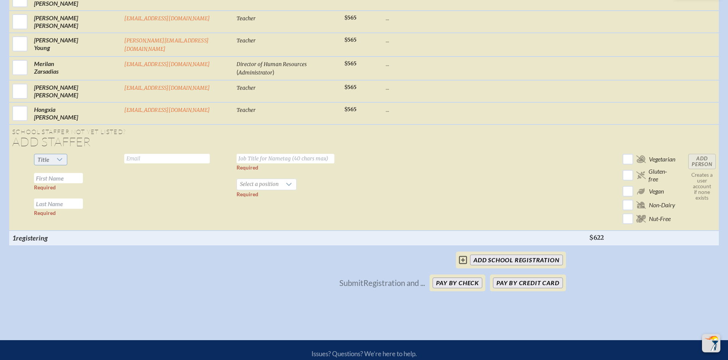
click at [52, 154] on div at bounding box center [59, 159] width 15 height 11
click at [49, 129] on li "Mrs" at bounding box center [48, 128] width 33 height 11
click at [142, 154] on input "text" at bounding box center [167, 159] width 86 height 10
type input "[EMAIL_ADDRESS][DOMAIN_NAME]"
click at [237, 154] on input "text" at bounding box center [286, 159] width 98 height 10
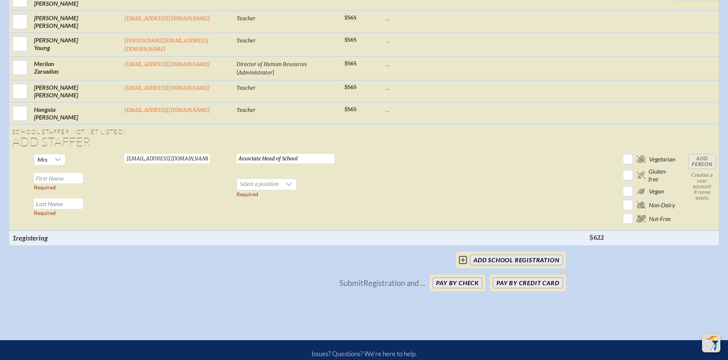
type input "Associate Head of School"
click at [65, 173] on input "text" at bounding box center [58, 178] width 49 height 10
type input "[PERSON_NAME]"
type input "Gresley"
click at [237, 179] on span "Select a position" at bounding box center [259, 184] width 45 height 11
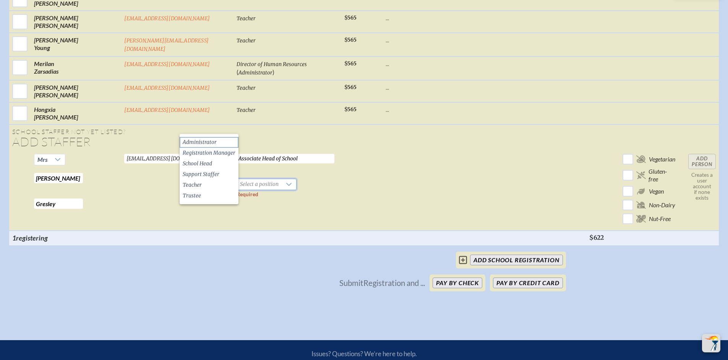
click at [215, 141] on span "Administrator" at bounding box center [200, 143] width 34 height 8
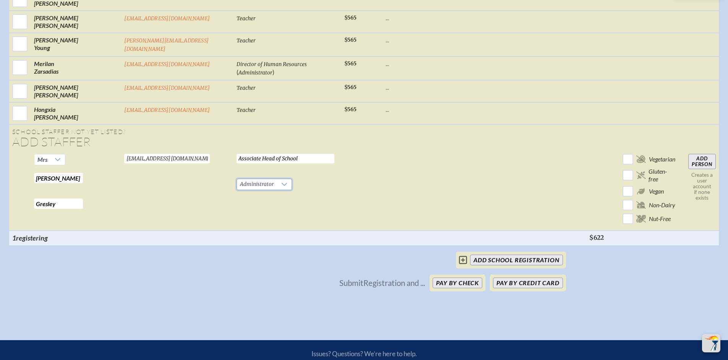
click at [696, 154] on input "Add Person" at bounding box center [702, 161] width 28 height 15
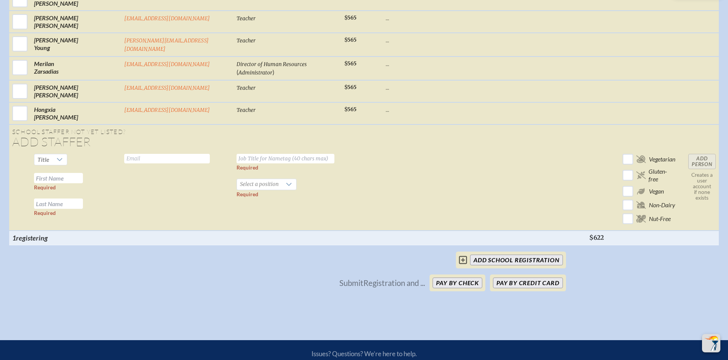
checkbox input "false"
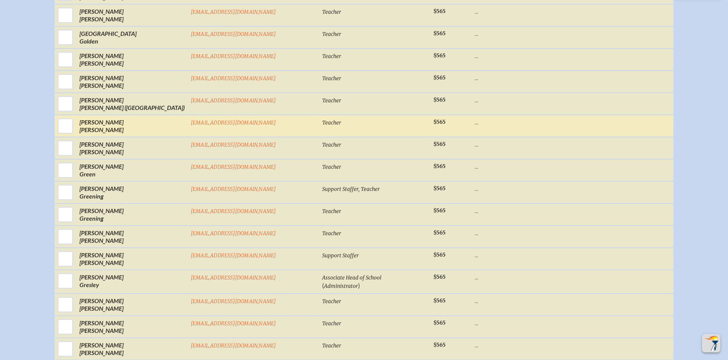
scroll to position [1945, 0]
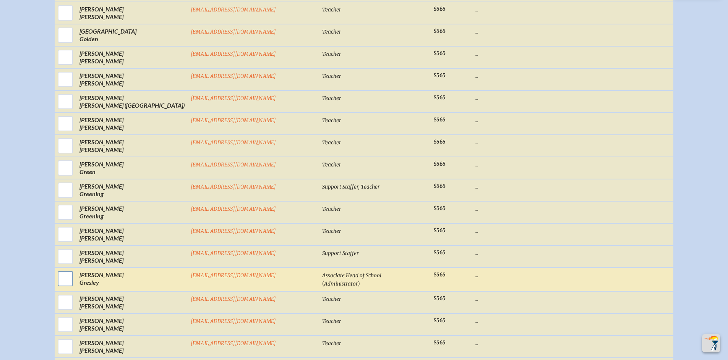
click at [75, 283] on input "checkbox" at bounding box center [65, 278] width 19 height 19
checkbox input "true"
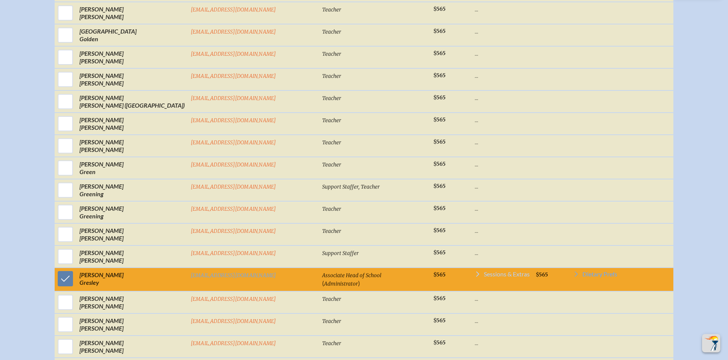
click at [484, 277] on span "Sessions & Extras" at bounding box center [507, 274] width 46 height 6
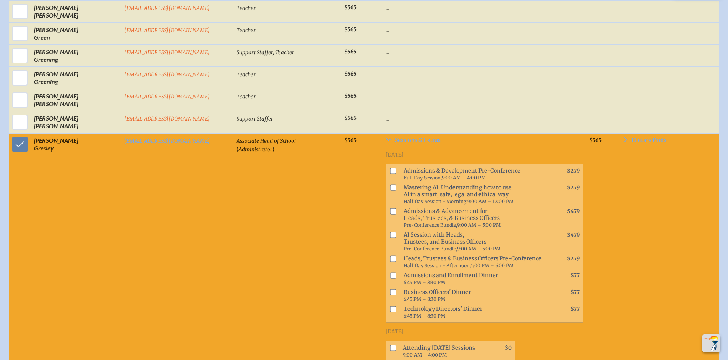
scroll to position [2209, 0]
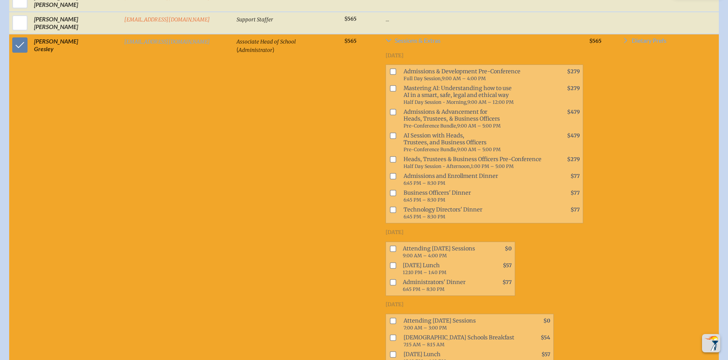
click at [390, 246] on input "checkbox" at bounding box center [393, 249] width 6 height 6
checkbox input "true"
click at [390, 263] on input "checkbox" at bounding box center [393, 266] width 6 height 6
checkbox input "true"
click at [386, 316] on li "Attending [DATE] Sessions 7:00 AM – 3:00 PM $0" at bounding box center [469, 324] width 167 height 17
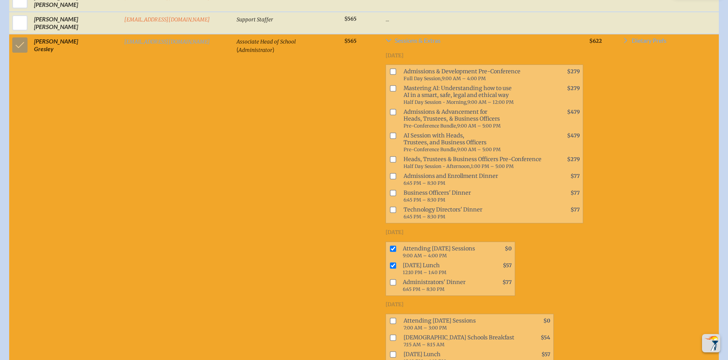
click at [390, 318] on input "checkbox" at bounding box center [393, 321] width 6 height 6
checkbox input "true"
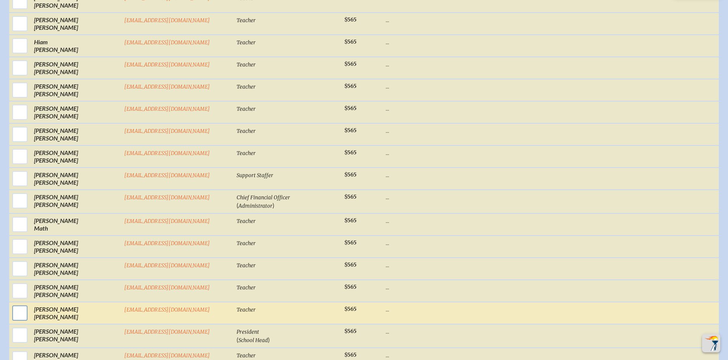
scroll to position [3357, 0]
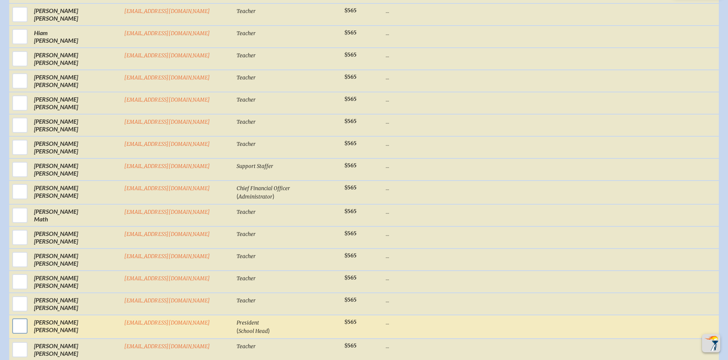
click at [19, 317] on input "checkbox" at bounding box center [19, 326] width 19 height 19
checkbox input "true"
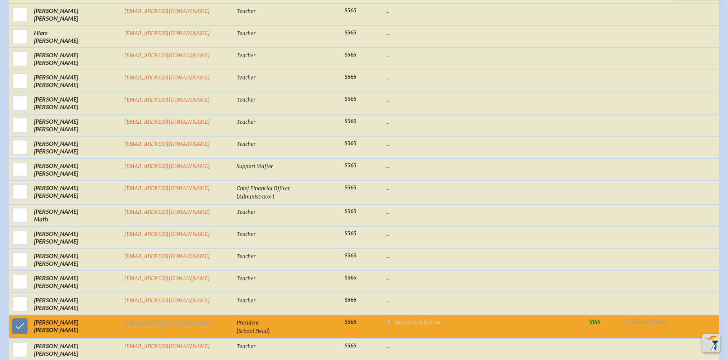
click at [395, 319] on span "Sessions & Extras" at bounding box center [418, 322] width 46 height 6
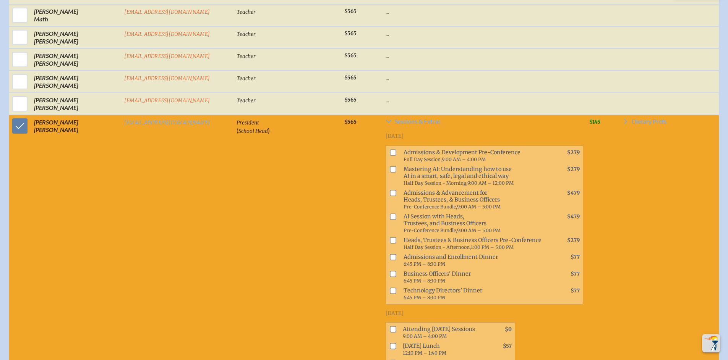
scroll to position [3558, 0]
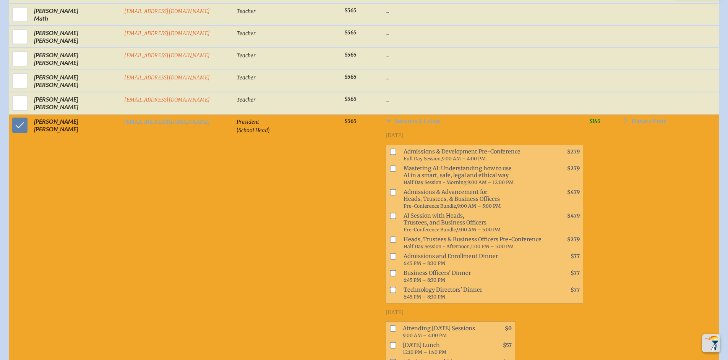
click at [390, 326] on input "checkbox" at bounding box center [393, 329] width 6 height 6
checkbox input "true"
click at [390, 343] on input "checkbox" at bounding box center [393, 346] width 6 height 6
checkbox input "true"
click at [390, 360] on input "checkbox" at bounding box center [393, 363] width 6 height 6
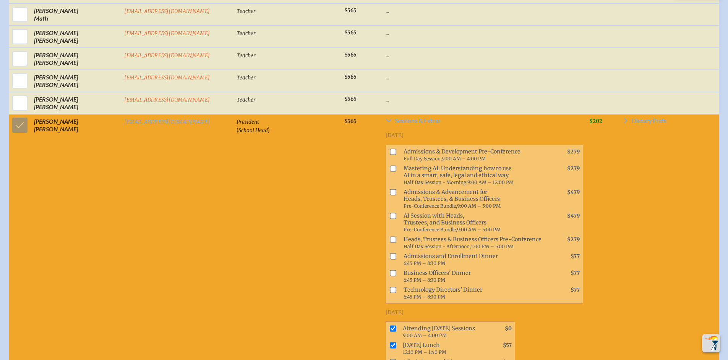
checkbox input "true"
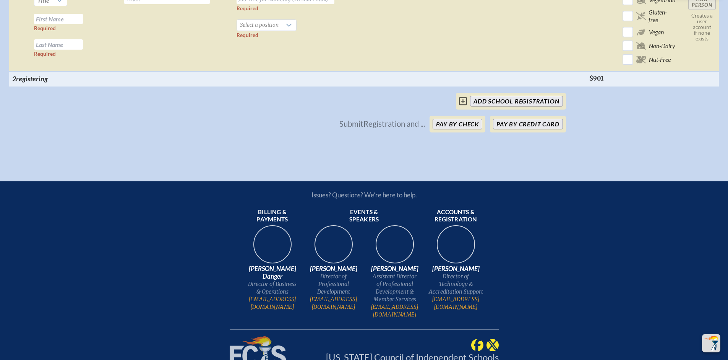
scroll to position [6322, 6]
click at [483, 96] on input "add School Registration" at bounding box center [516, 101] width 92 height 11
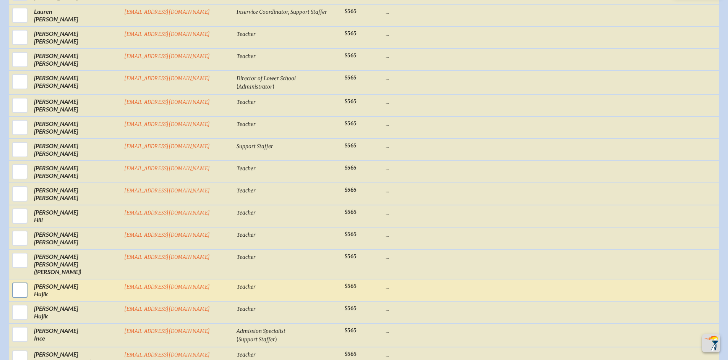
scroll to position [2506, 6]
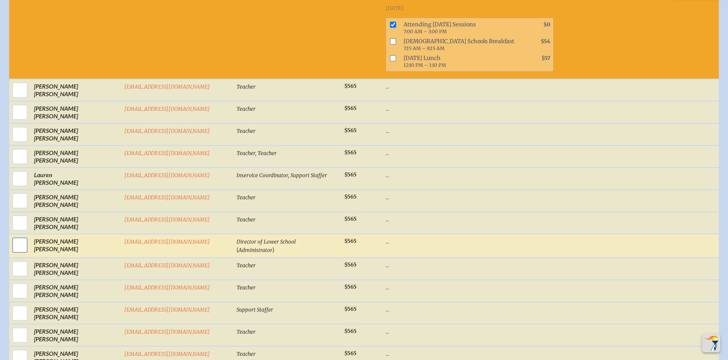
click at [19, 236] on input "checkbox" at bounding box center [19, 245] width 19 height 19
checkbox input "true"
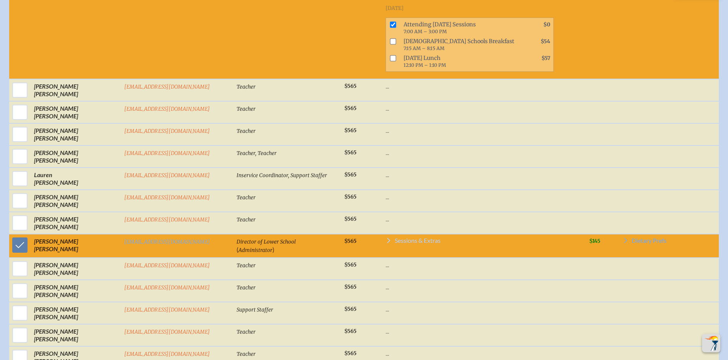
click at [395, 238] on span "Sessions & Extras" at bounding box center [418, 241] width 46 height 6
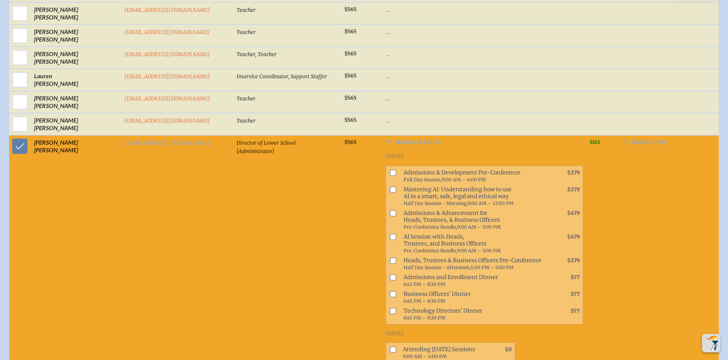
scroll to position [2641, 6]
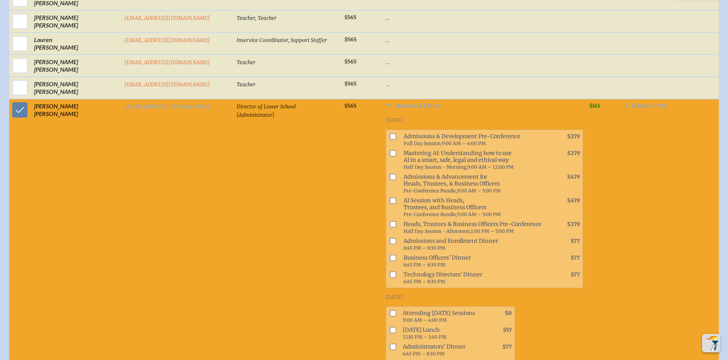
click at [390, 150] on input "checkbox" at bounding box center [393, 153] width 6 height 6
checkbox input "true"
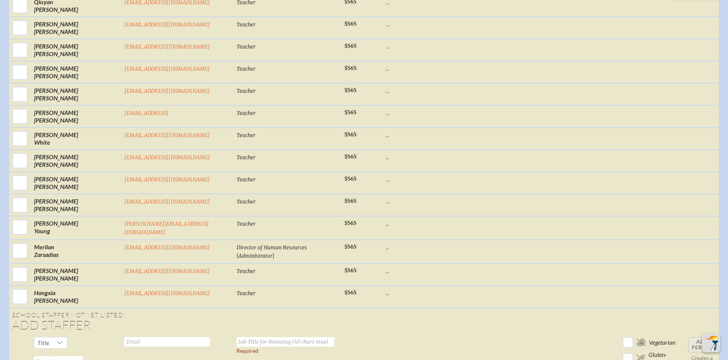
scroll to position [6482, 6]
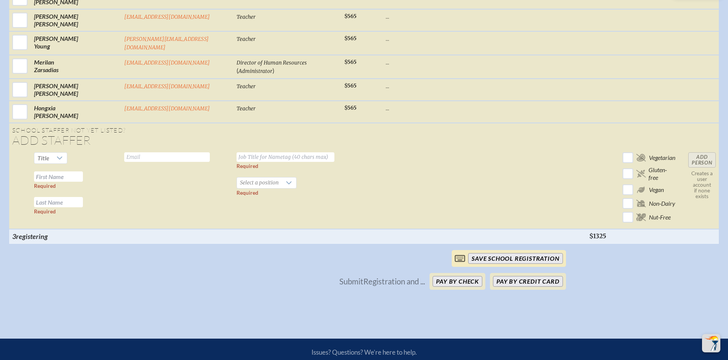
click at [497, 253] on input "save School Registration" at bounding box center [515, 258] width 94 height 11
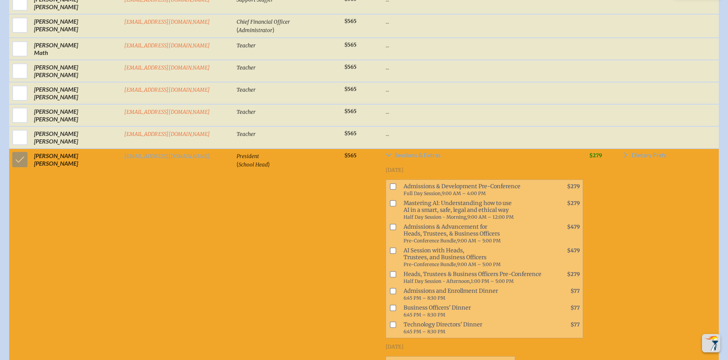
scroll to position [3730, 6]
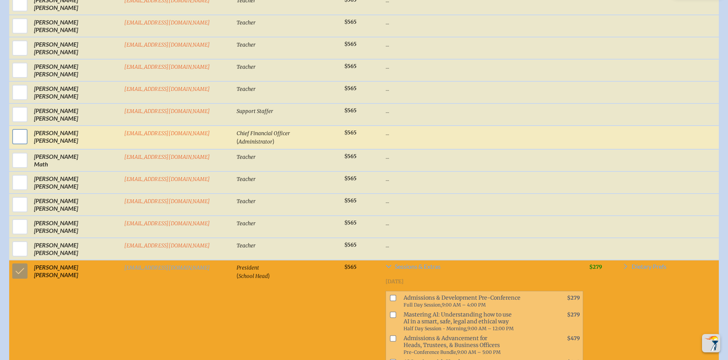
click at [11, 127] on input "checkbox" at bounding box center [19, 136] width 19 height 19
checkbox input "true"
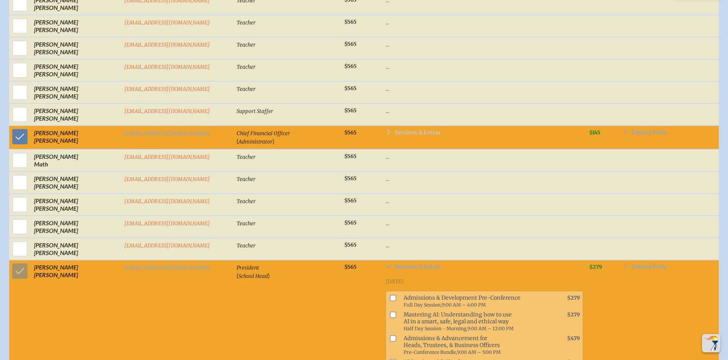
click at [395, 129] on span "Sessions & Extras" at bounding box center [418, 132] width 46 height 6
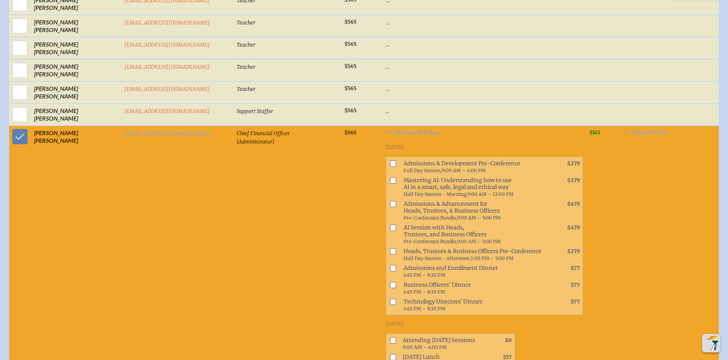
click at [390, 337] on input "checkbox" at bounding box center [393, 340] width 6 height 6
checkbox input "true"
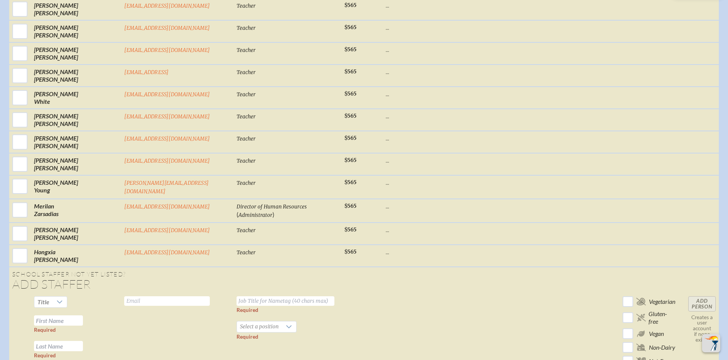
scroll to position [6930, 6]
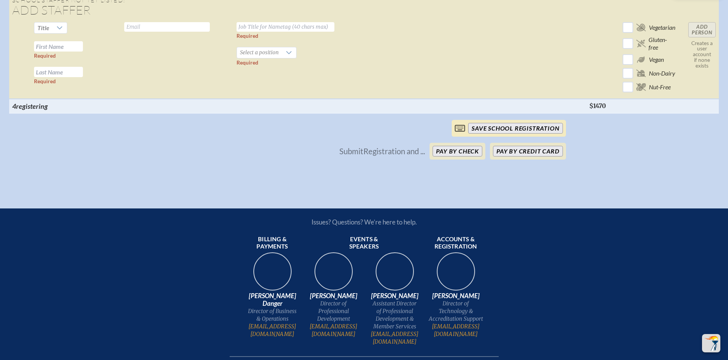
click at [493, 123] on input "save School Registration" at bounding box center [515, 128] width 94 height 11
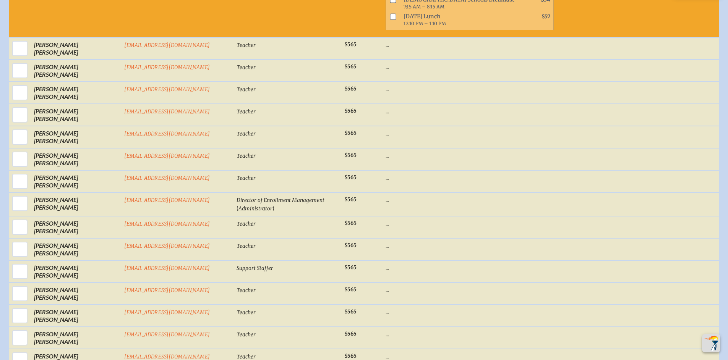
scroll to position [4516, 6]
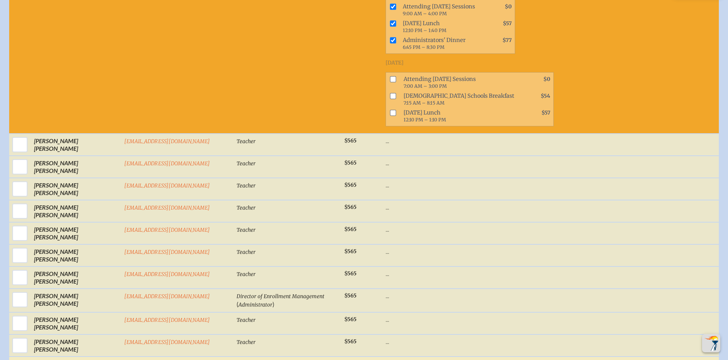
checkbox input "true"
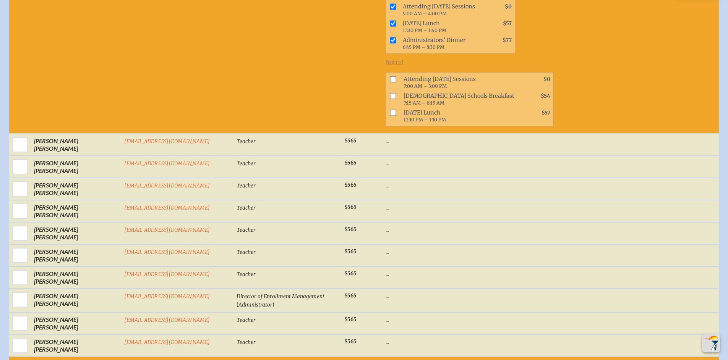
click at [395, 360] on span "Sessions & Extras" at bounding box center [418, 363] width 46 height 6
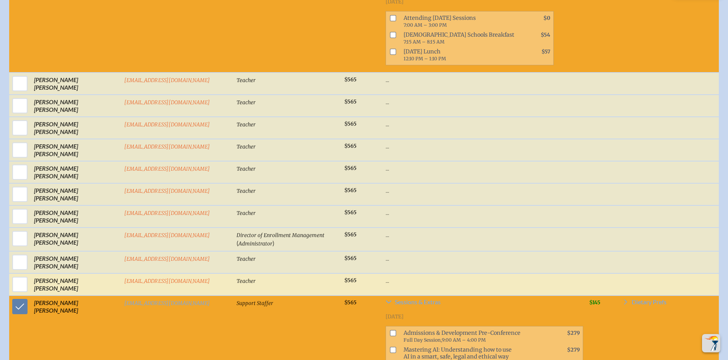
scroll to position [4584, 6]
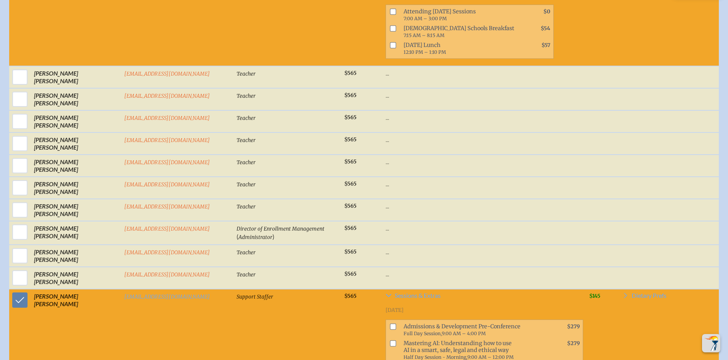
click at [237, 294] on span "Support Staffer" at bounding box center [255, 297] width 37 height 6
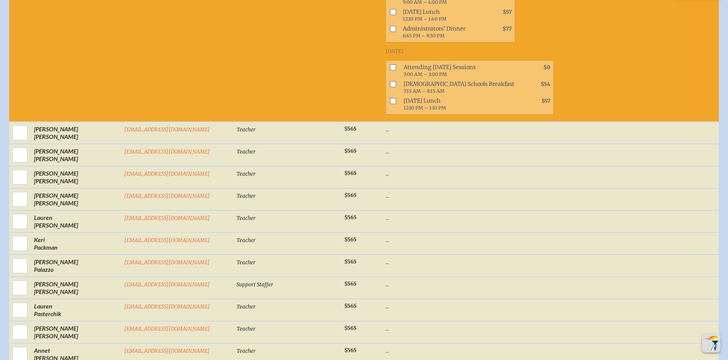
scroll to position [4980, 6]
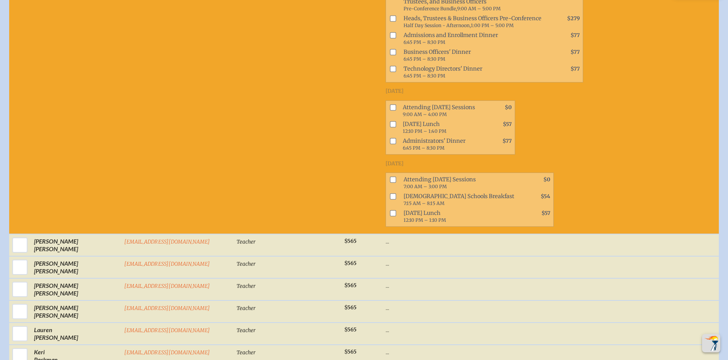
click at [390, 177] on input "checkbox" at bounding box center [393, 180] width 6 height 6
checkbox input "false"
drag, startPoint x: 331, startPoint y: 13, endPoint x: 331, endPoint y: 19, distance: 6.9
click at [390, 104] on input "checkbox" at bounding box center [393, 107] width 6 height 6
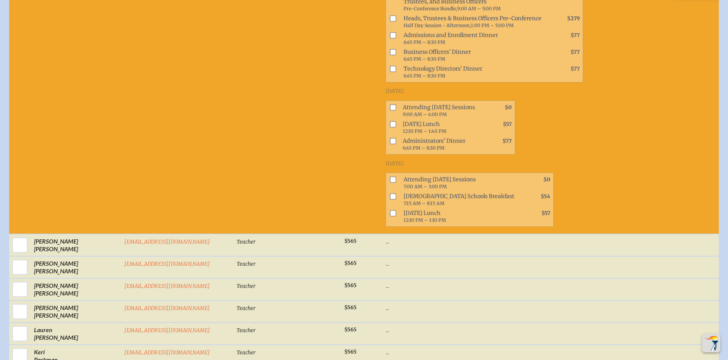
checkbox input "true"
click at [390, 121] on input "checkbox" at bounding box center [393, 124] width 6 height 6
checkbox input "true"
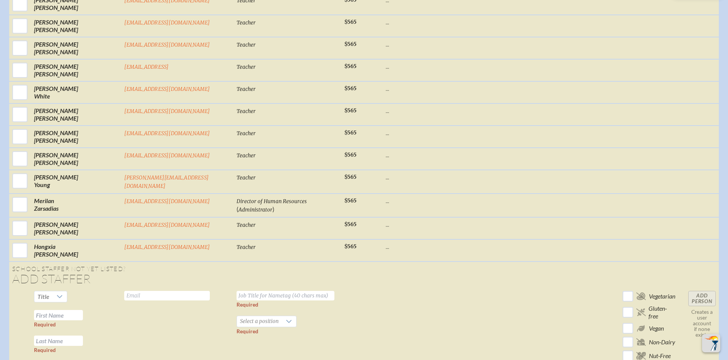
scroll to position [7236, 6]
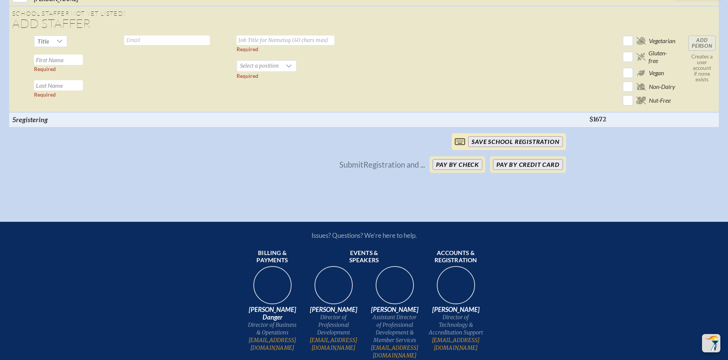
click at [503, 136] on input "save School Registration" at bounding box center [515, 141] width 94 height 11
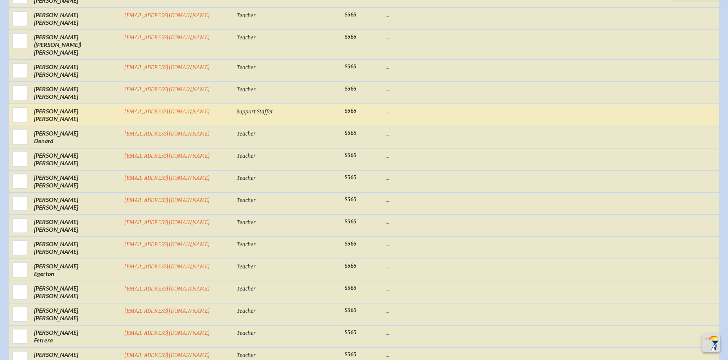
scroll to position [1176, 6]
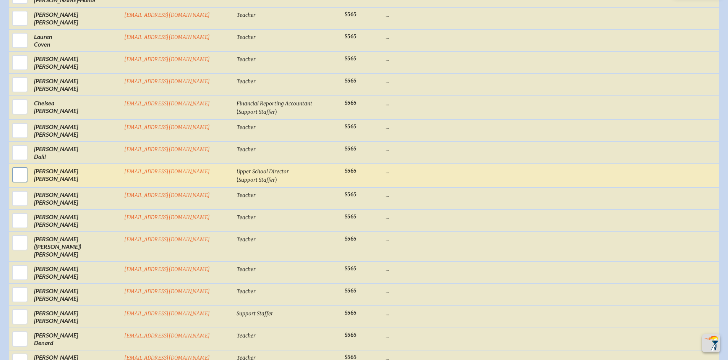
click at [15, 171] on input "checkbox" at bounding box center [19, 175] width 19 height 19
checkbox input "true"
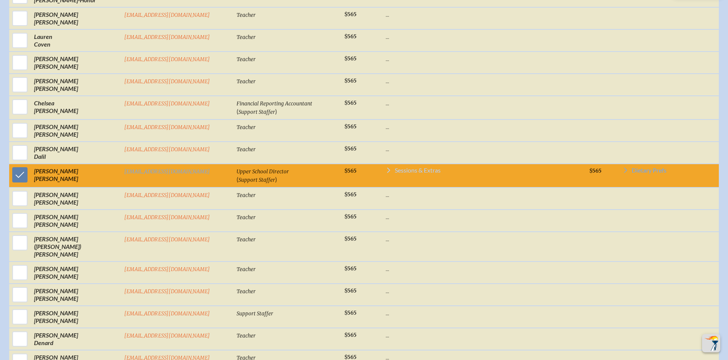
click at [395, 171] on span "Sessions & Extras" at bounding box center [418, 170] width 46 height 6
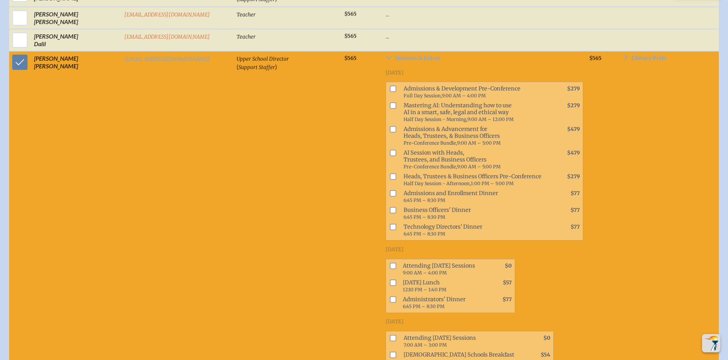
scroll to position [1290, 6]
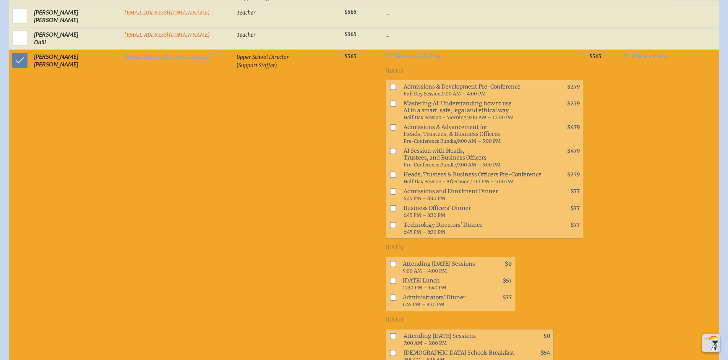
click at [390, 261] on input "checkbox" at bounding box center [393, 264] width 6 height 6
checkbox input "true"
click at [390, 333] on input "checkbox" at bounding box center [393, 336] width 6 height 6
checkbox input "true"
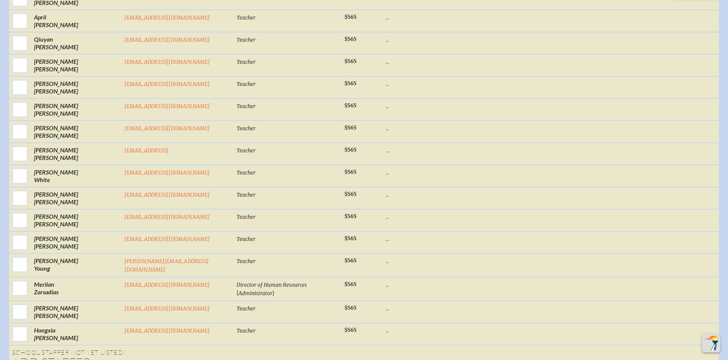
scroll to position [7540, 6]
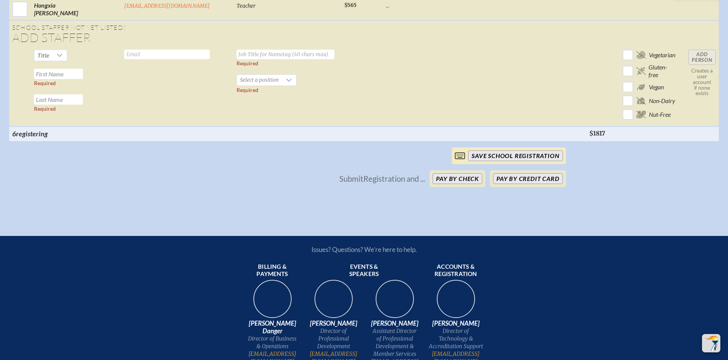
click at [496, 151] on input "save School Registration" at bounding box center [515, 156] width 94 height 11
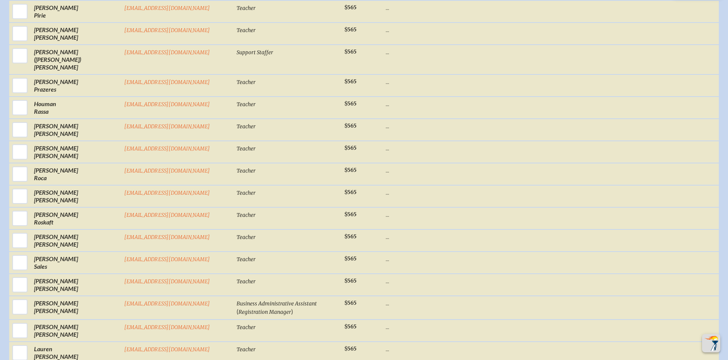
scroll to position [5641, 6]
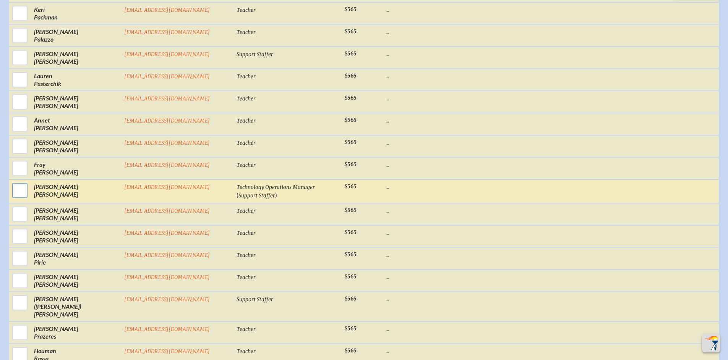
click at [10, 181] on input "checkbox" at bounding box center [19, 190] width 19 height 19
checkbox input "true"
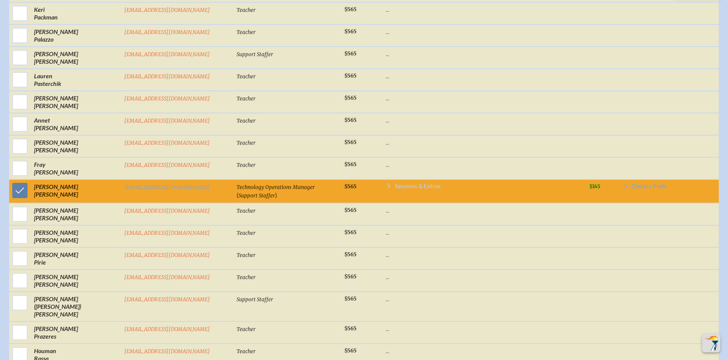
click at [395, 183] on span "Sessions & Extras" at bounding box center [418, 186] width 46 height 6
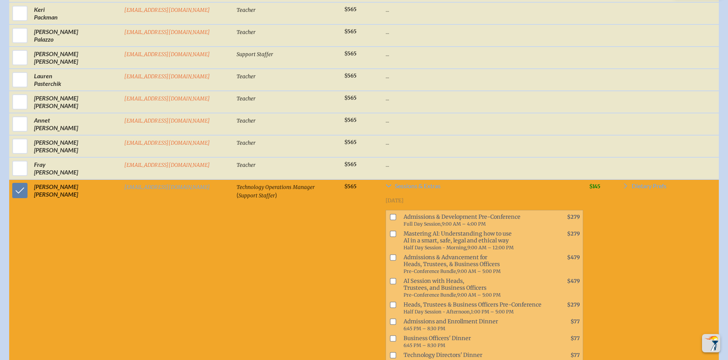
click at [390, 352] on input "checkbox" at bounding box center [393, 355] width 6 height 6
checkbox input "true"
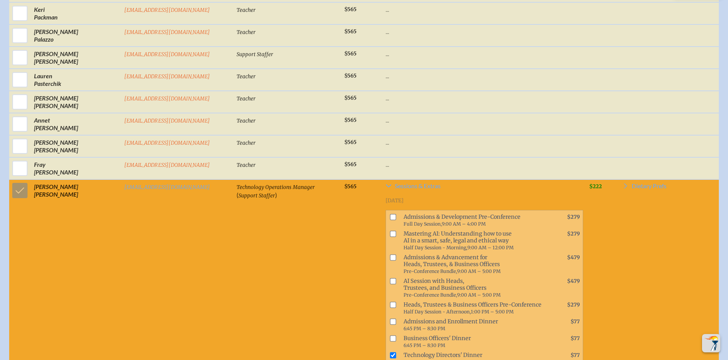
checkbox input "true"
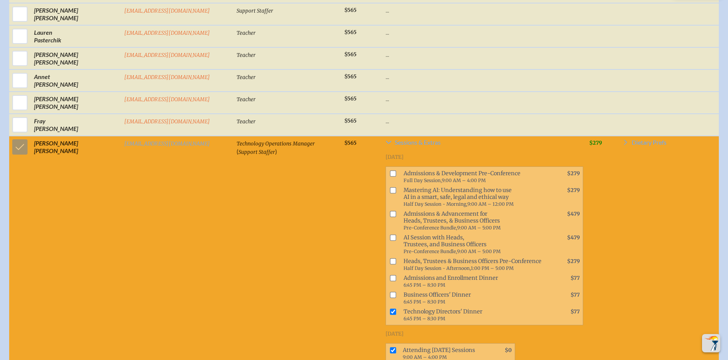
scroll to position [5717, 6]
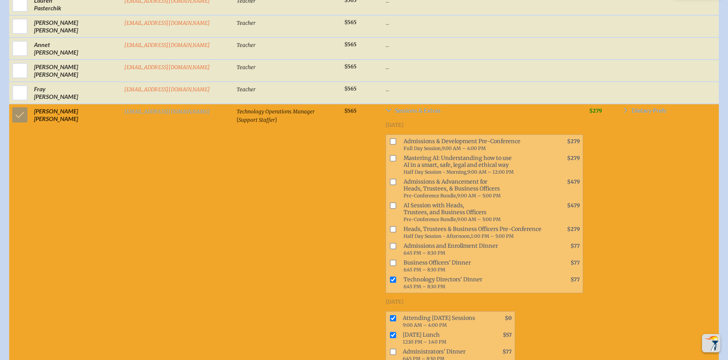
checkbox input "true"
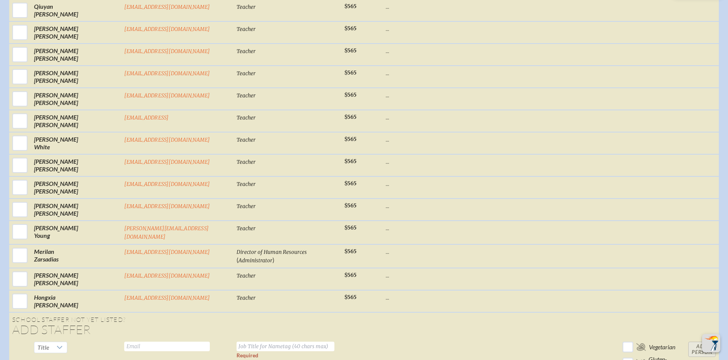
scroll to position [7579, 6]
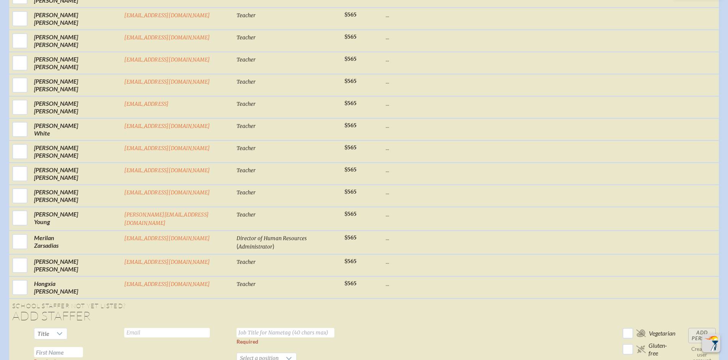
drag, startPoint x: 526, startPoint y: 304, endPoint x: 551, endPoint y: 298, distance: 25.6
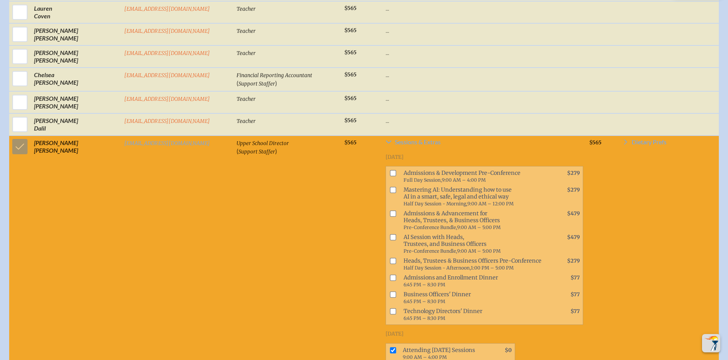
scroll to position [1203, 6]
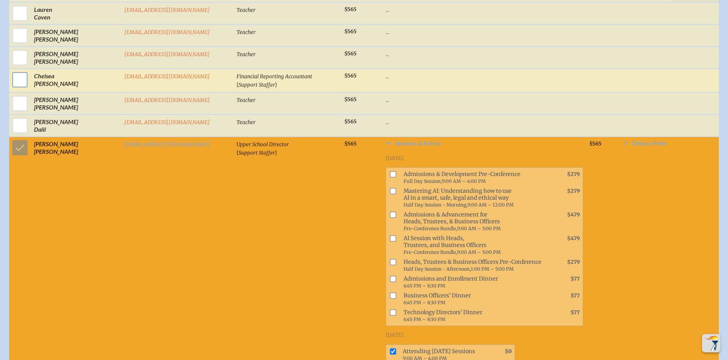
click at [15, 78] on input "checkbox" at bounding box center [19, 79] width 19 height 19
checkbox input "true"
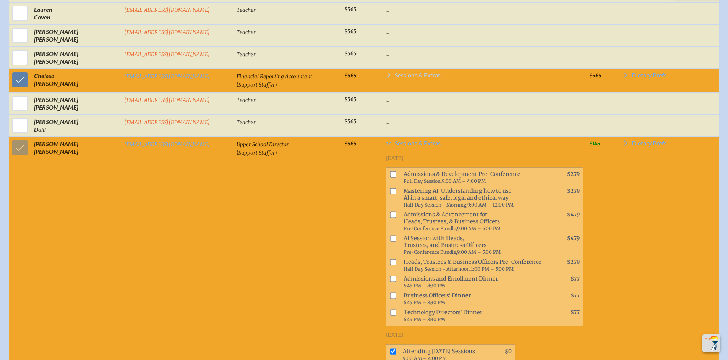
click at [395, 72] on span "Sessions & Extras" at bounding box center [418, 75] width 46 height 6
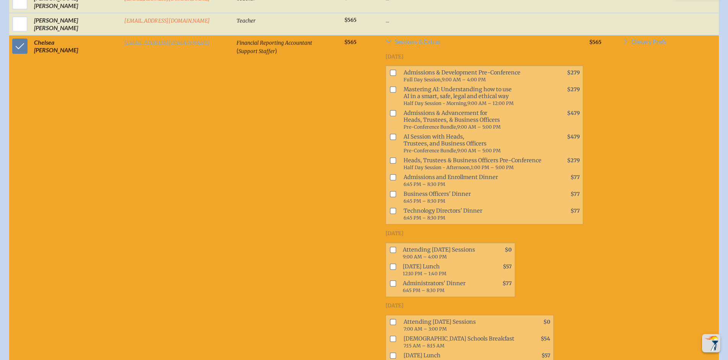
scroll to position [1366, 6]
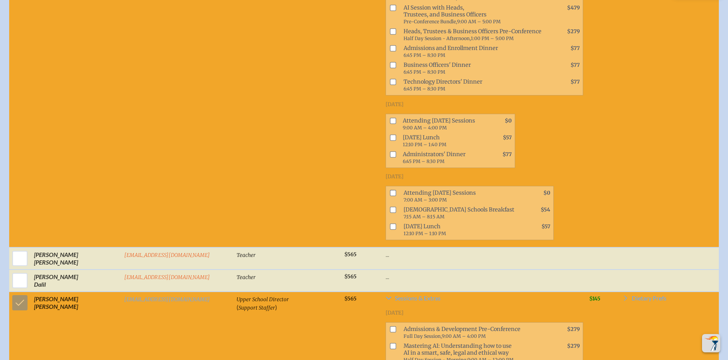
click at [390, 118] on input "checkbox" at bounding box center [393, 121] width 6 height 6
checkbox input "true"
click at [390, 135] on input "checkbox" at bounding box center [393, 138] width 6 height 6
checkbox input "true"
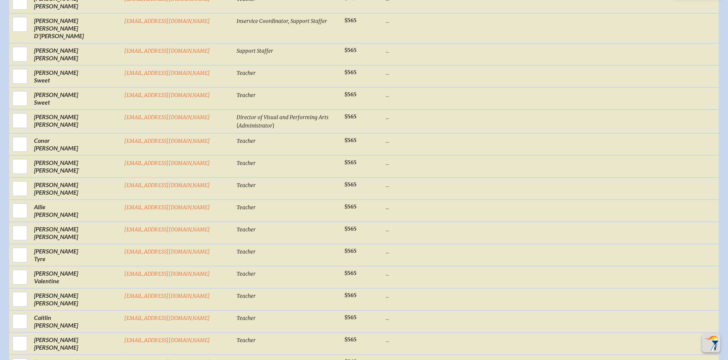
scroll to position [7854, 6]
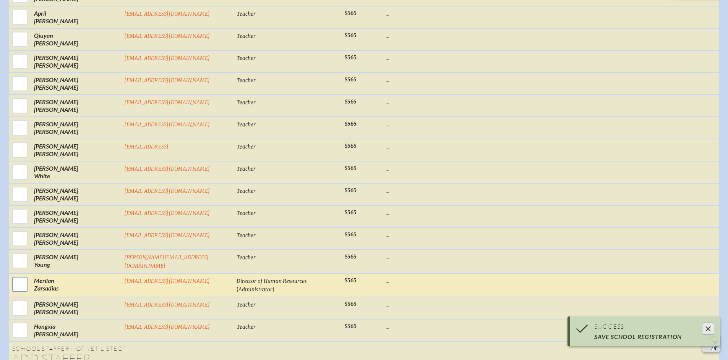
click at [14, 275] on input "checkbox" at bounding box center [19, 284] width 19 height 19
checkbox input "true"
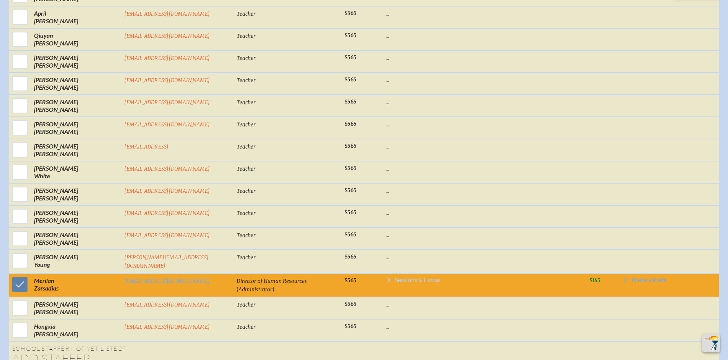
click at [395, 277] on span "Sessions & Extras" at bounding box center [418, 280] width 46 height 6
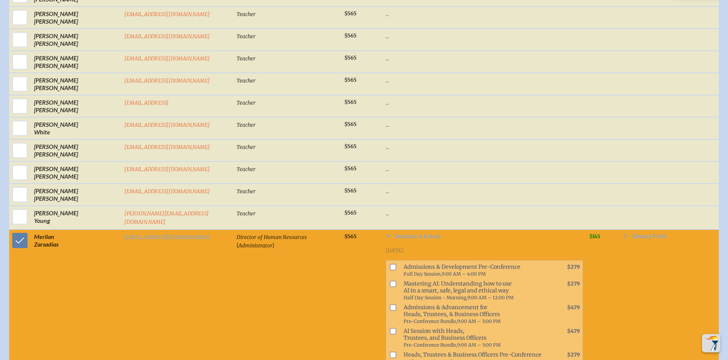
scroll to position [7908, 6]
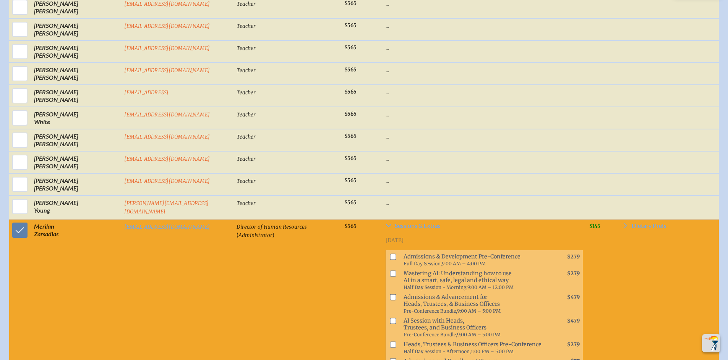
checkbox input "true"
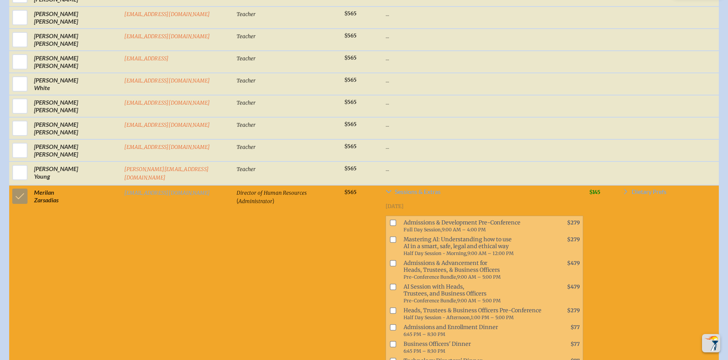
scroll to position [7984, 6]
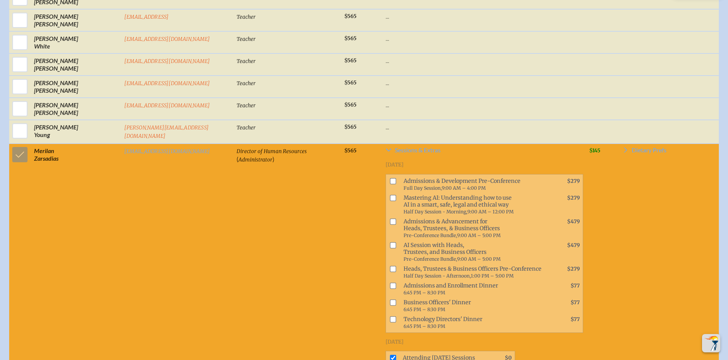
checkbox input "true"
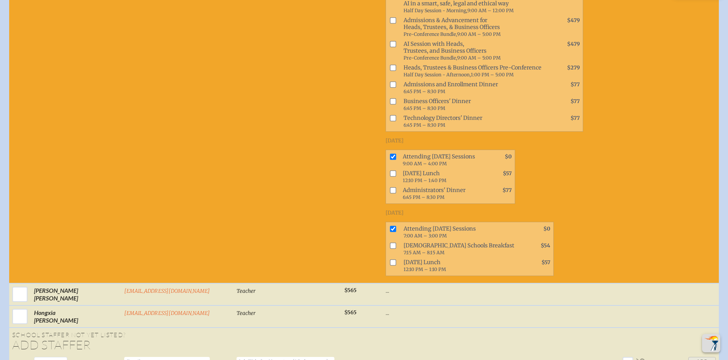
scroll to position [8452, 6]
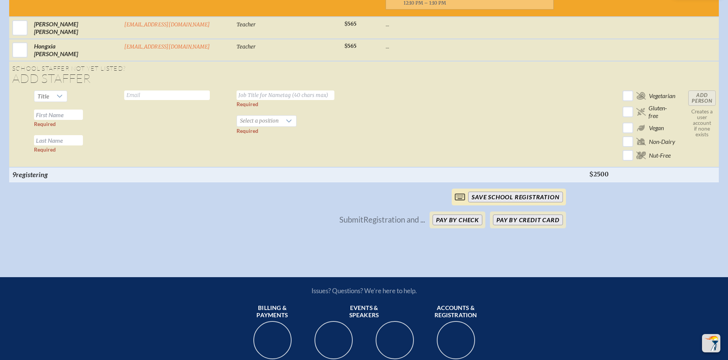
click at [490, 192] on input "save School Registration" at bounding box center [515, 197] width 94 height 11
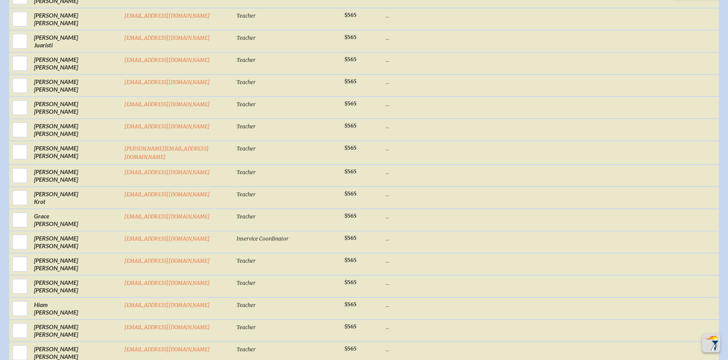
scroll to position [3787, 6]
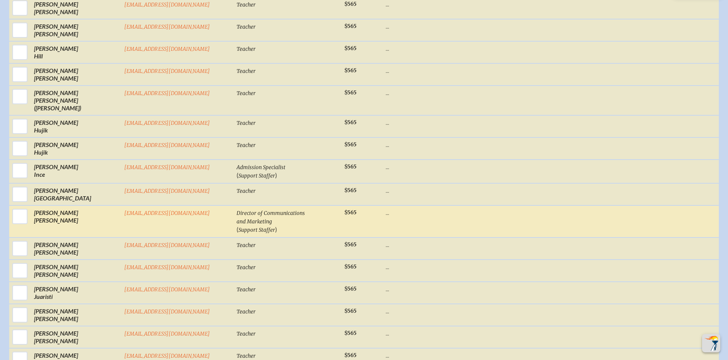
drag, startPoint x: 15, startPoint y: 136, endPoint x: 216, endPoint y: 139, distance: 201.1
click at [16, 207] on input "checkbox" at bounding box center [19, 216] width 19 height 19
checkbox input "true"
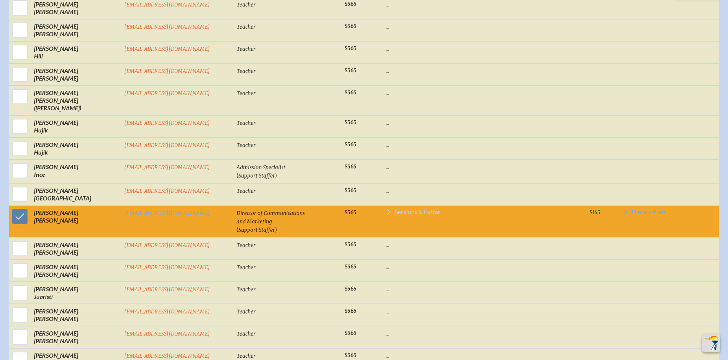
click at [395, 209] on span "Sessions & Extras" at bounding box center [418, 212] width 46 height 6
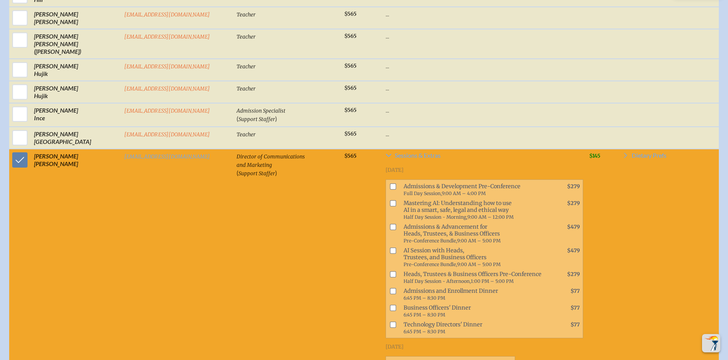
scroll to position [3852, 6]
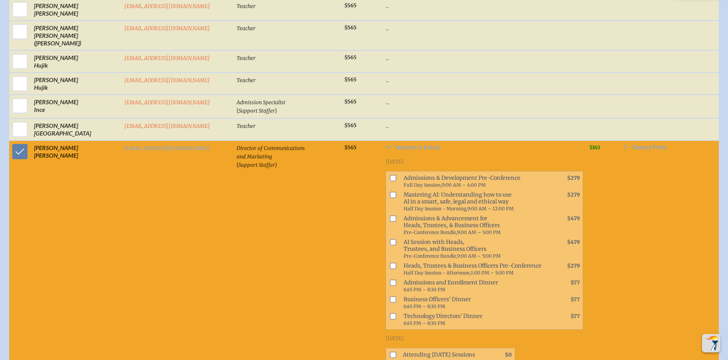
click at [390, 352] on input "checkbox" at bounding box center [393, 355] width 6 height 6
checkbox input "true"
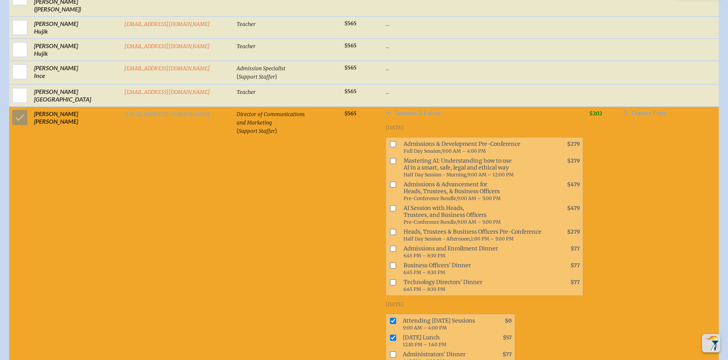
scroll to position [3902, 6]
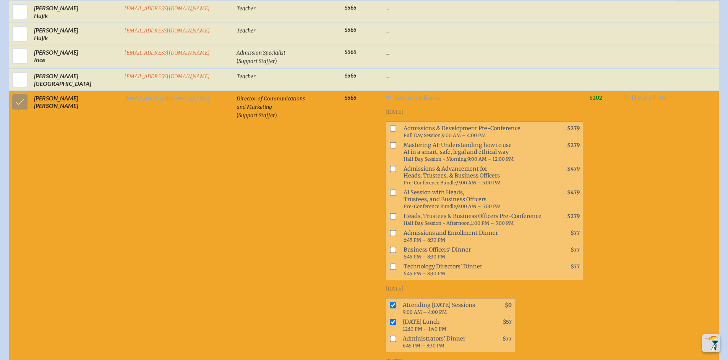
checkbox input "true"
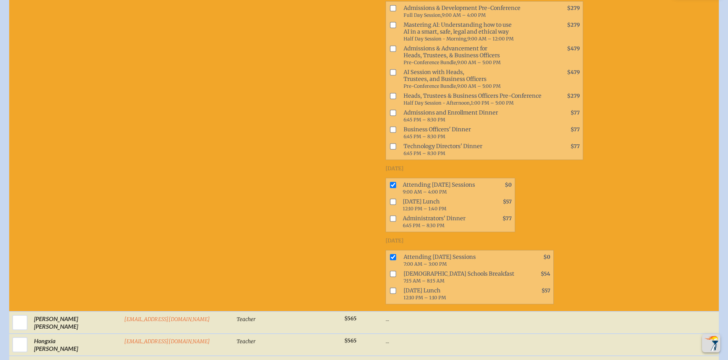
scroll to position [8475, 6]
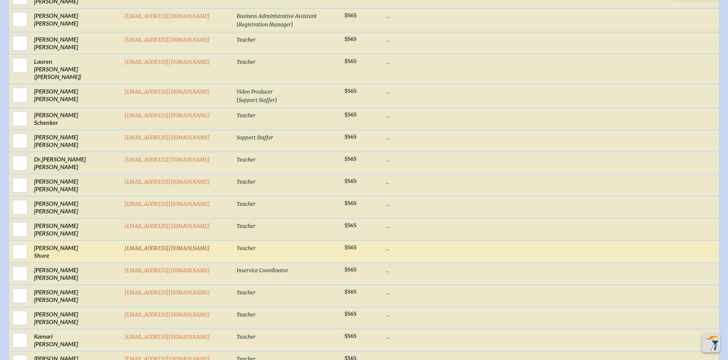
scroll to position [6983, 6]
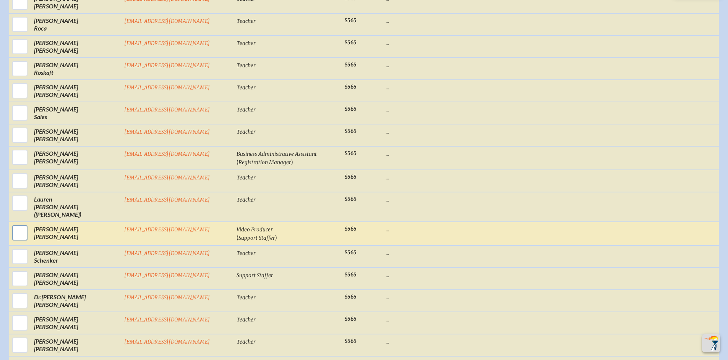
click at [10, 224] on input "checkbox" at bounding box center [19, 233] width 19 height 19
checkbox input "true"
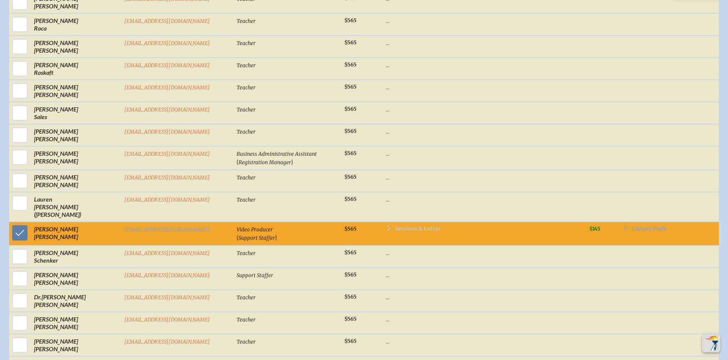
click at [395, 226] on span "Sessions & Extras" at bounding box center [418, 229] width 46 height 6
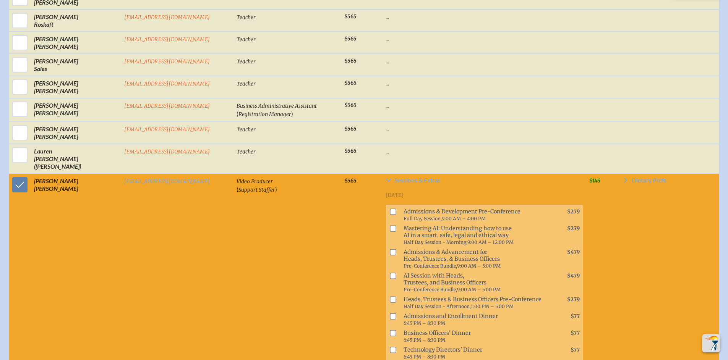
scroll to position [7032, 6]
checkbox input "true"
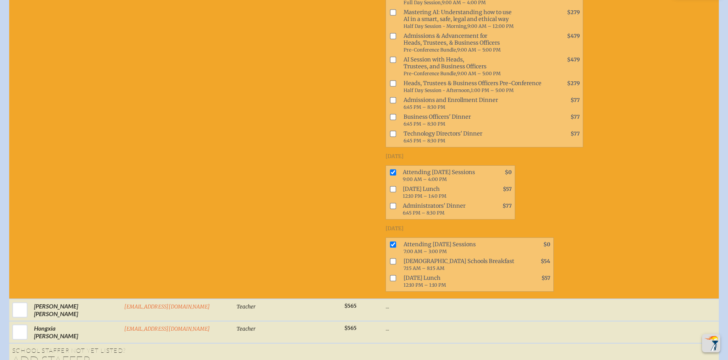
scroll to position [8975, 6]
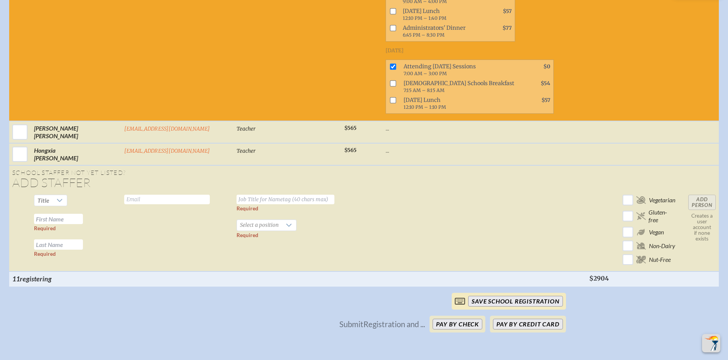
click at [513, 296] on input "save School Registration" at bounding box center [515, 301] width 94 height 11
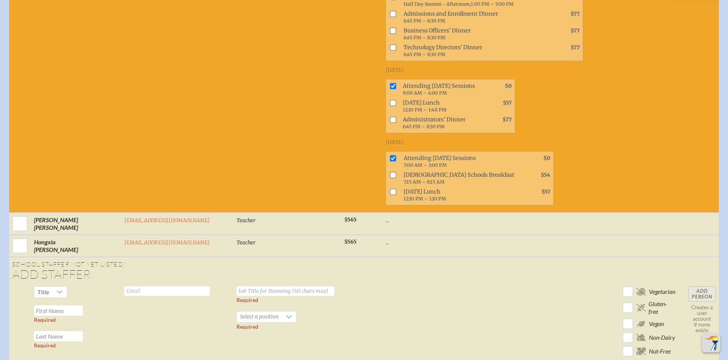
scroll to position [8893, 6]
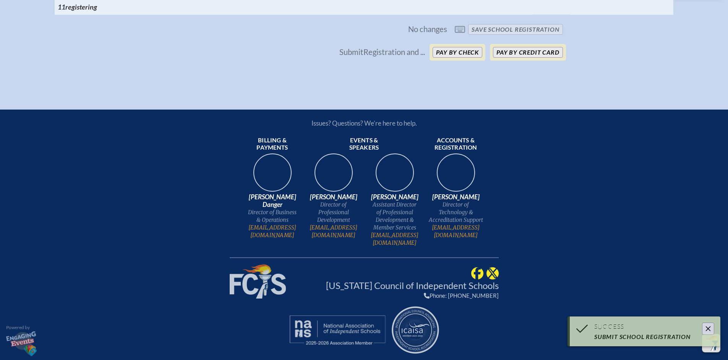
scroll to position [5677, 6]
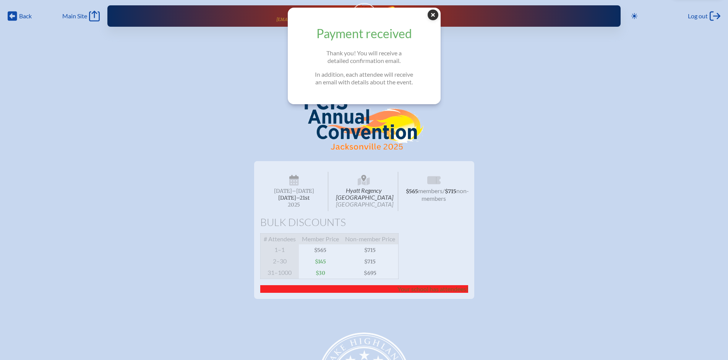
click at [438, 11] on icon at bounding box center [433, 15] width 11 height 11
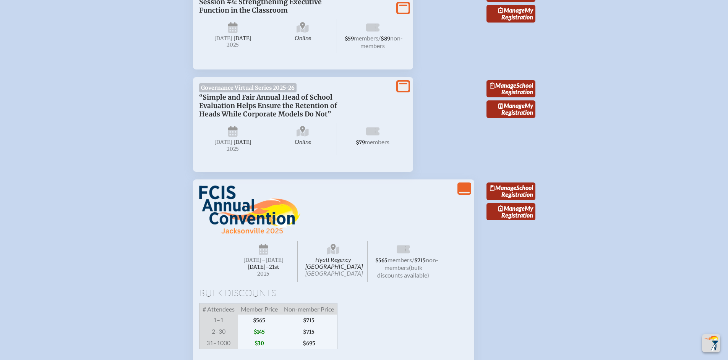
scroll to position [582, 0]
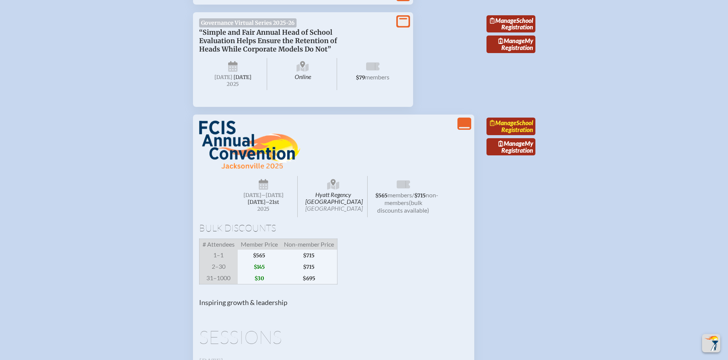
click at [516, 127] on span "Manage" at bounding box center [503, 122] width 26 height 7
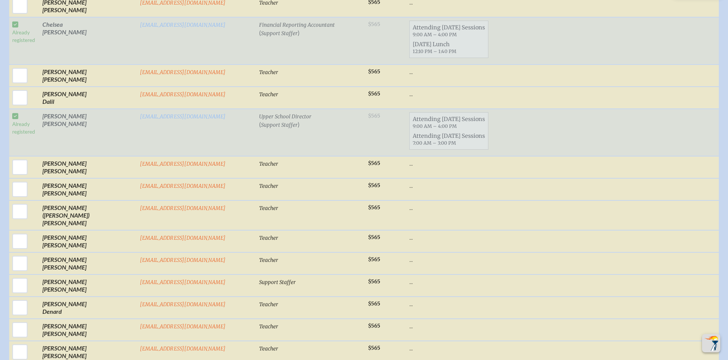
scroll to position [1137, 0]
